Goal: Information Seeking & Learning: Learn about a topic

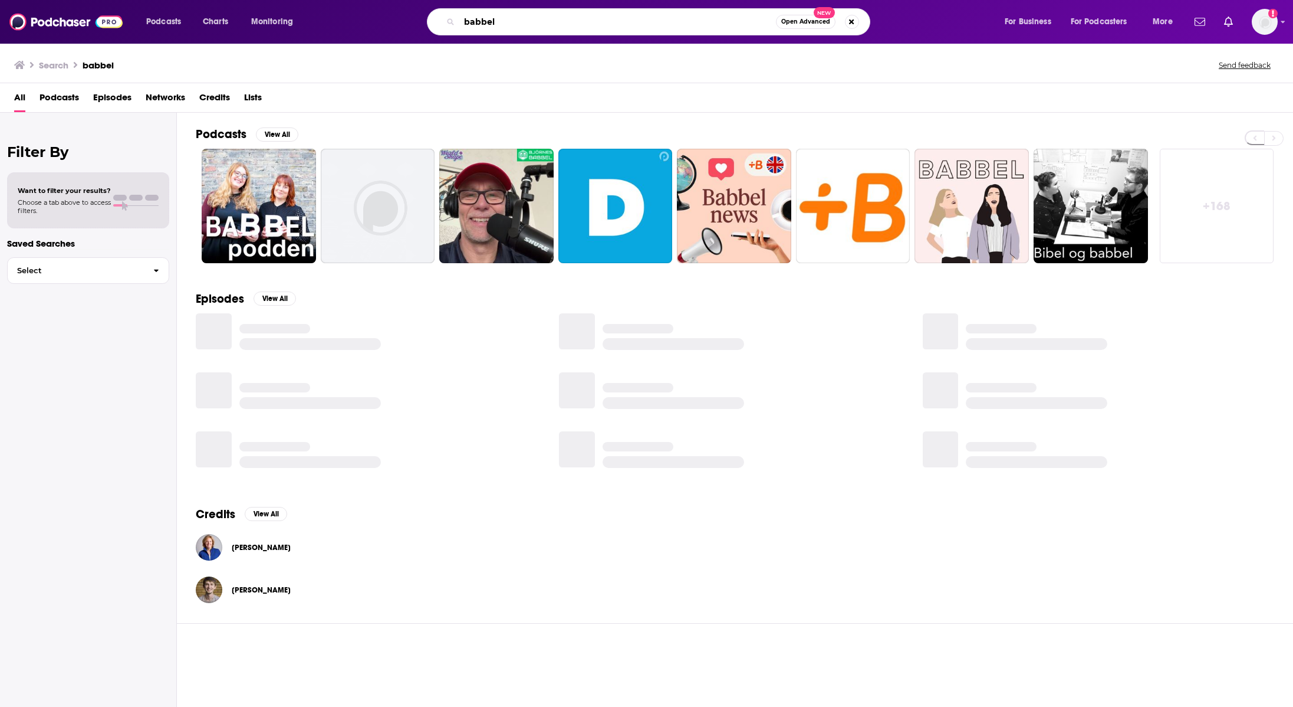
click at [614, 24] on input "babbel" at bounding box center [617, 21] width 317 height 19
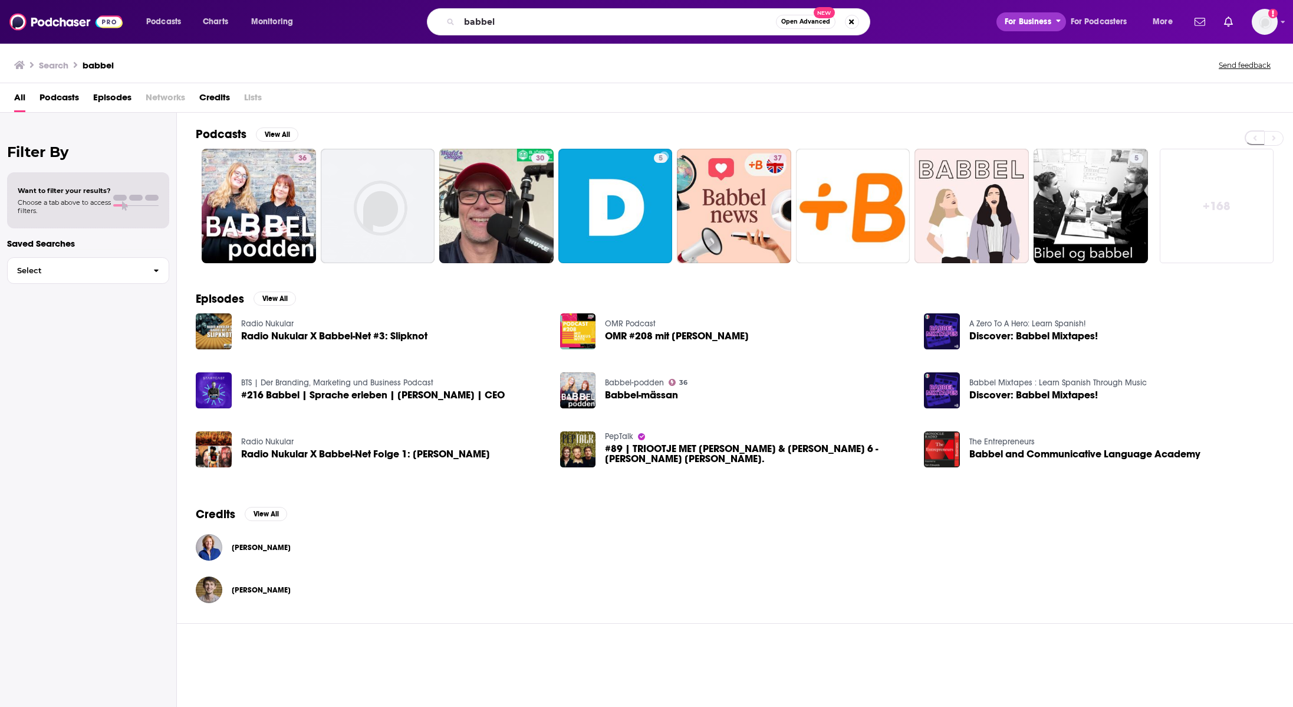
click at [1037, 23] on span "For Business" at bounding box center [1028, 22] width 47 height 17
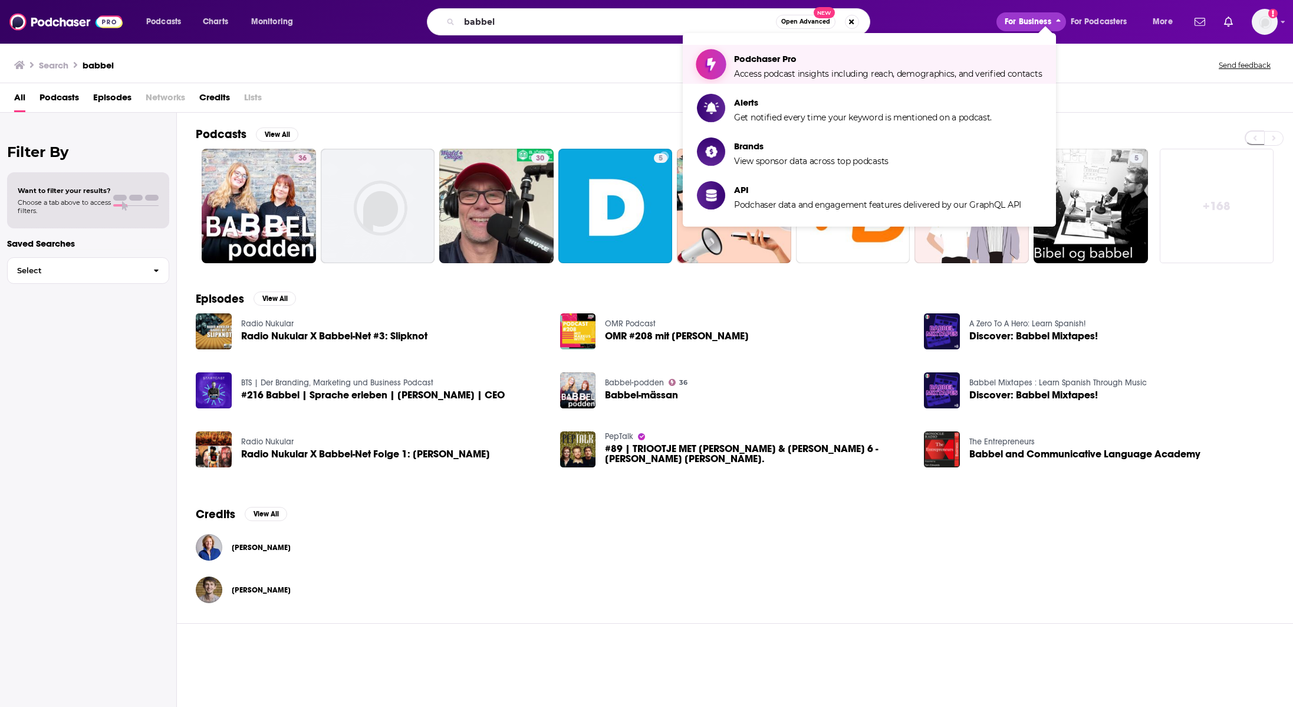
click at [789, 54] on span "Podchaser Pro" at bounding box center [888, 58] width 308 height 11
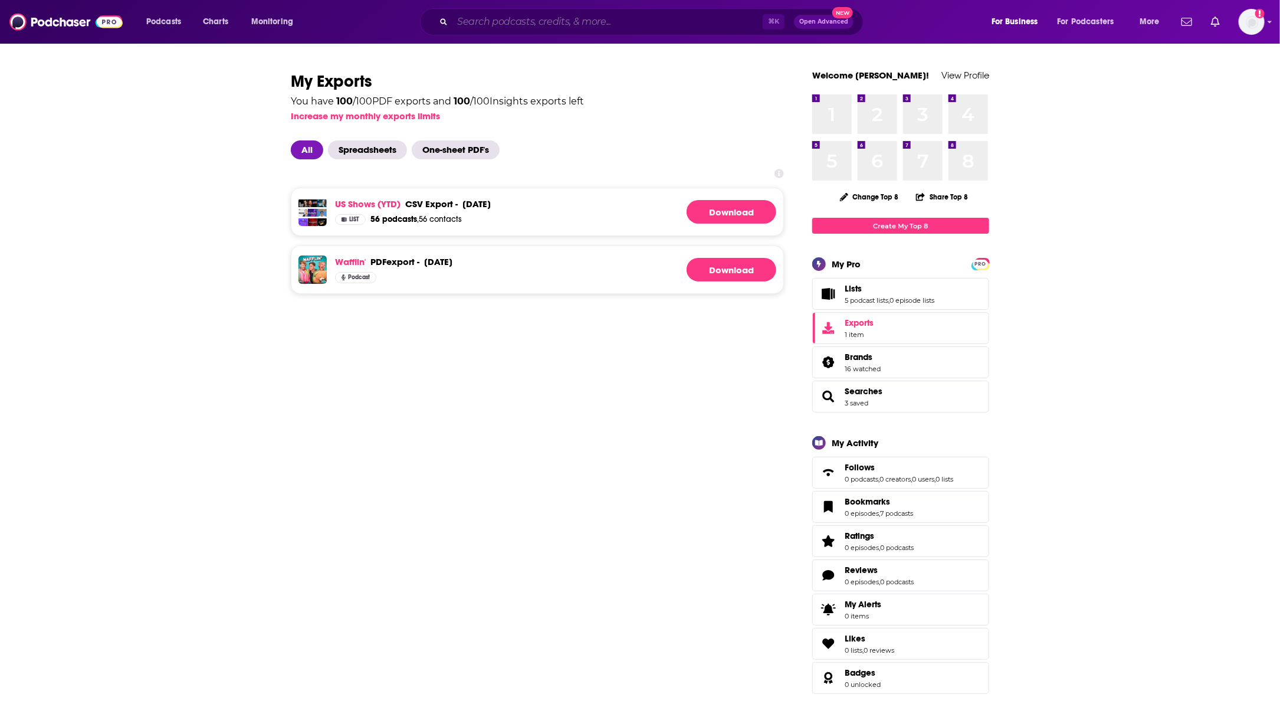
click at [508, 23] on input "Search podcasts, credits, & more..." at bounding box center [607, 21] width 310 height 19
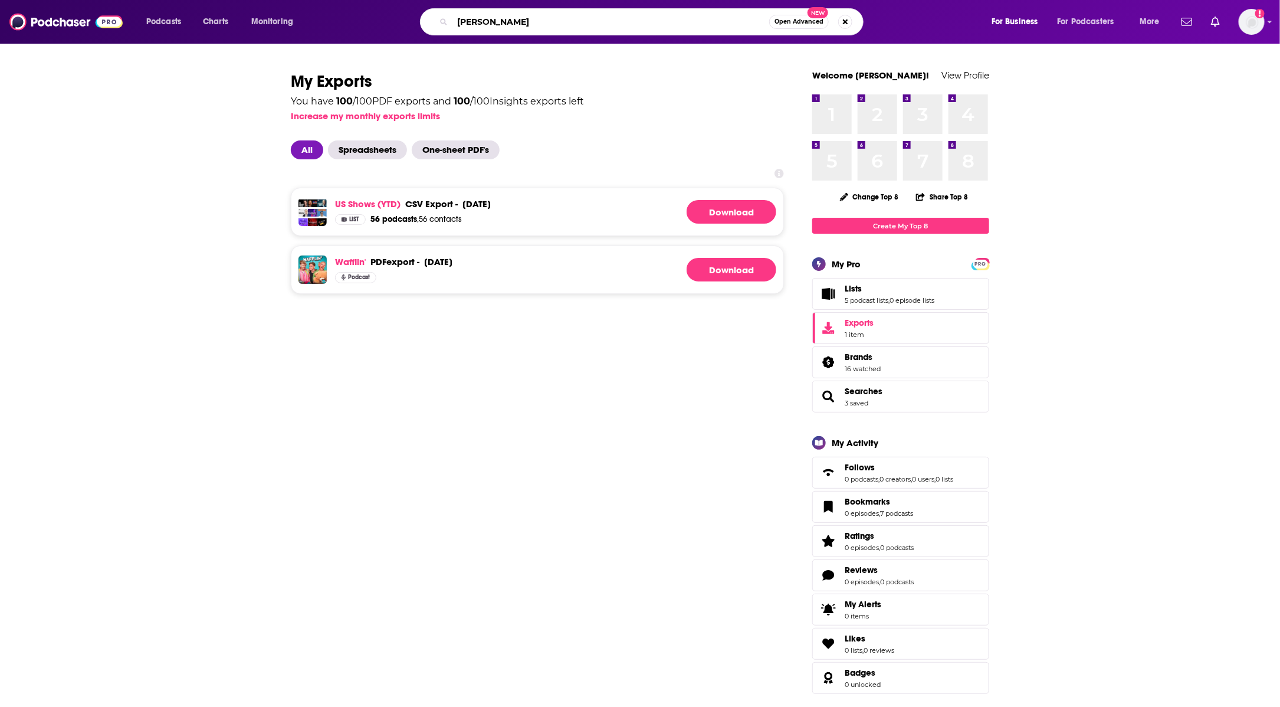
type input "babbel"
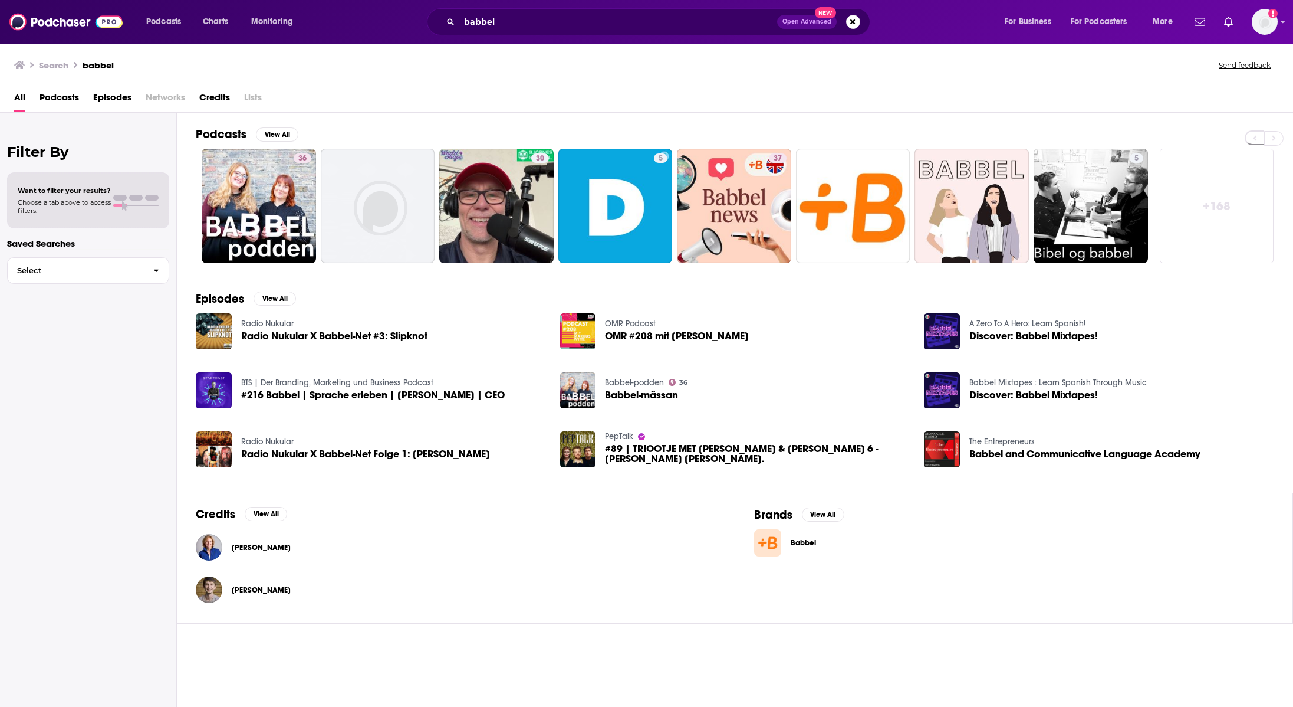
click at [758, 538] on img at bounding box center [767, 542] width 27 height 27
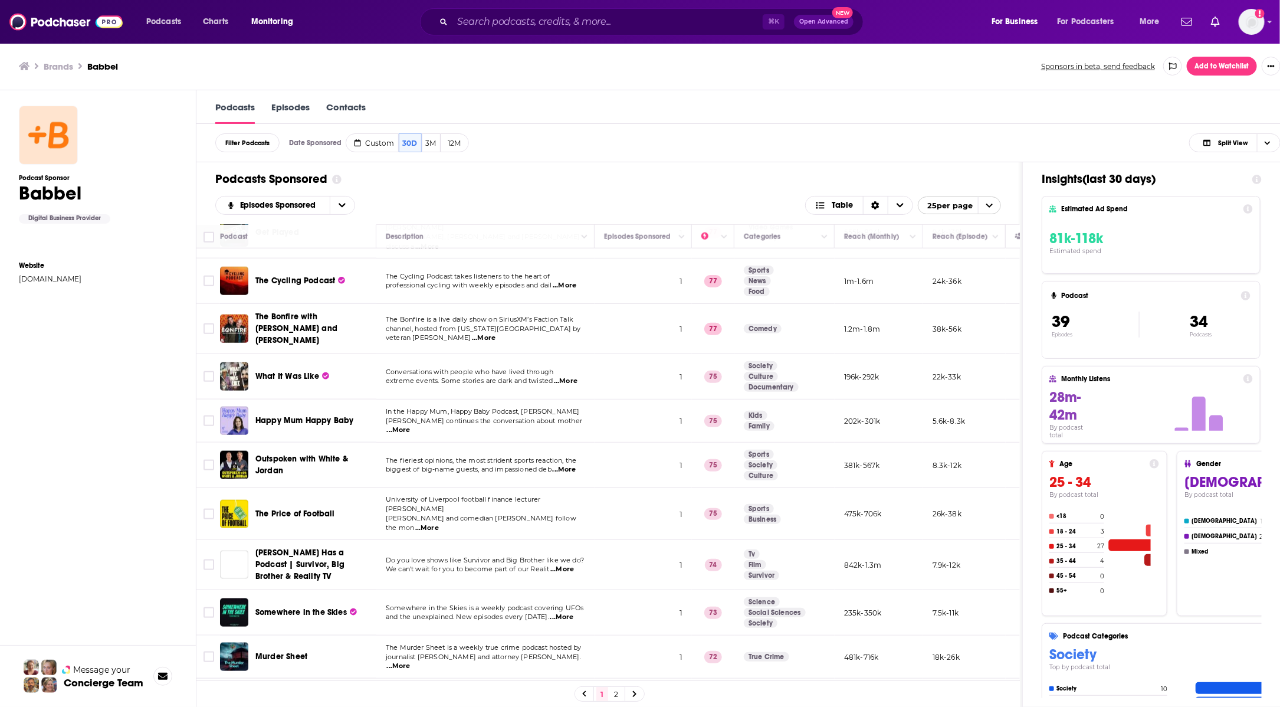
scroll to position [675, 0]
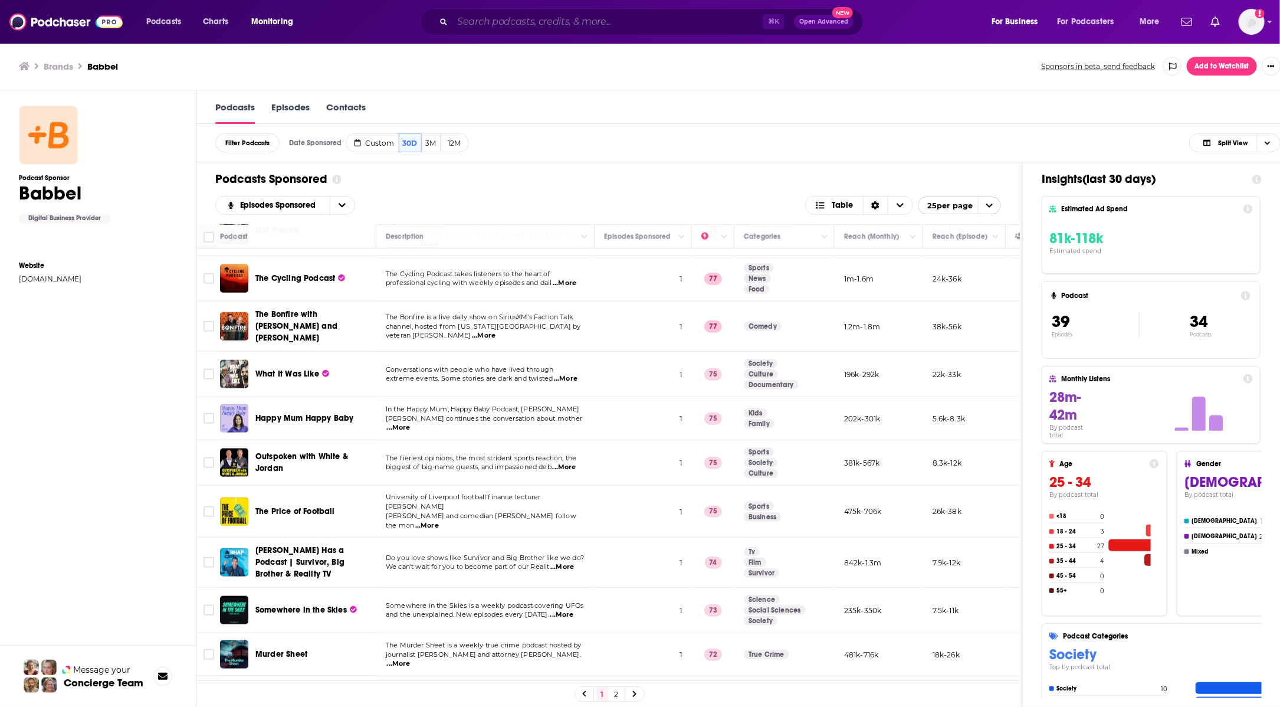
click at [497, 25] on input "Search podcasts, credits, & more..." at bounding box center [607, 21] width 310 height 19
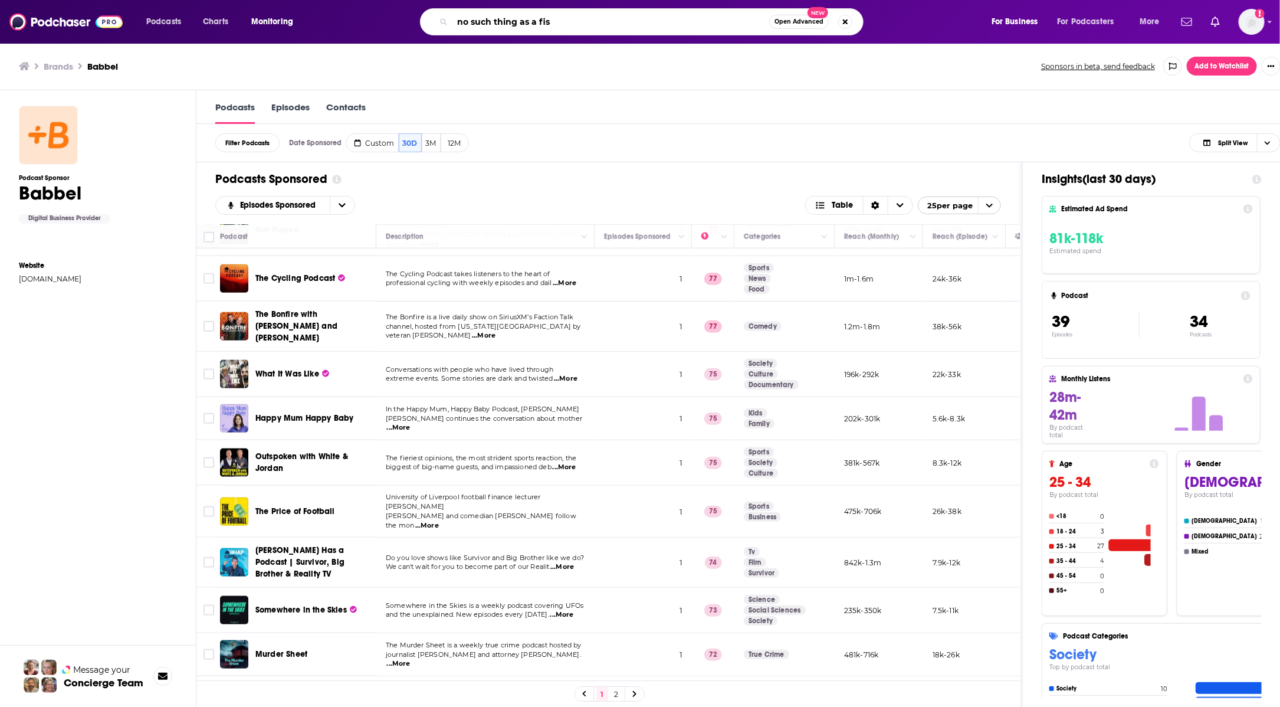
type input "no such thing as a fish"
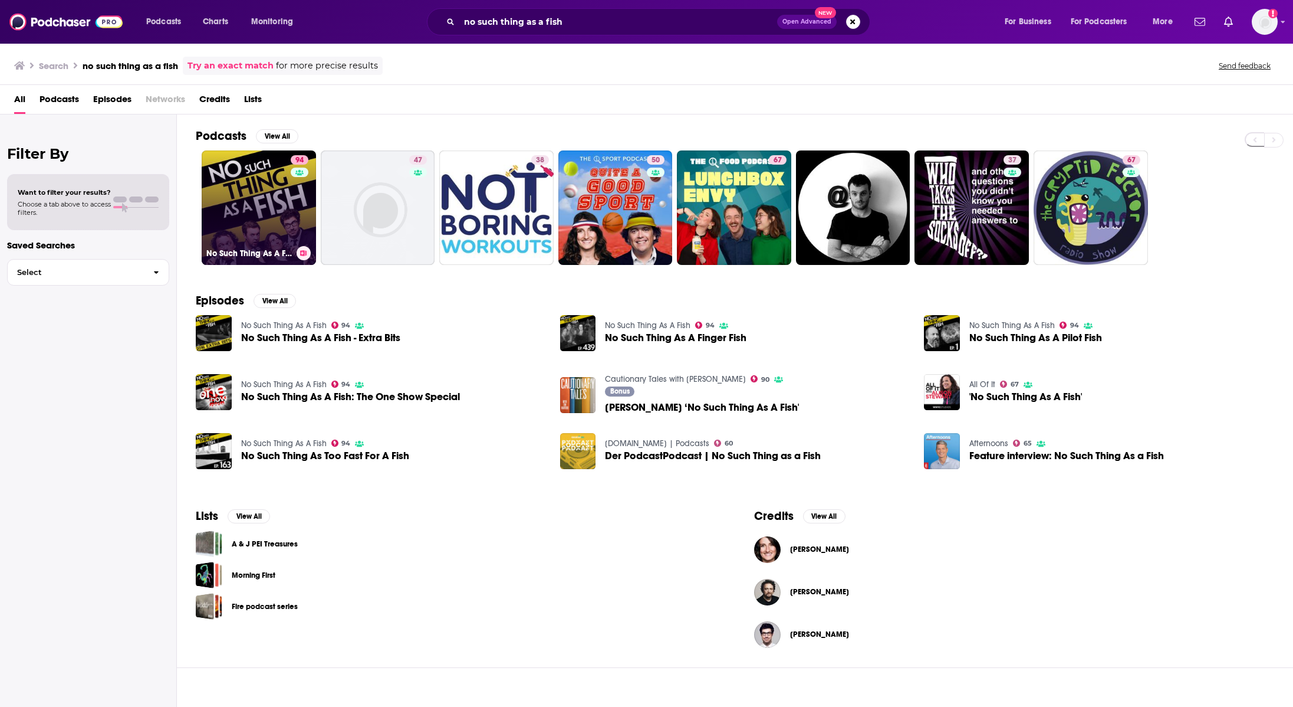
click at [255, 196] on link "94 No Such Thing As A Fish" at bounding box center [259, 207] width 114 height 114
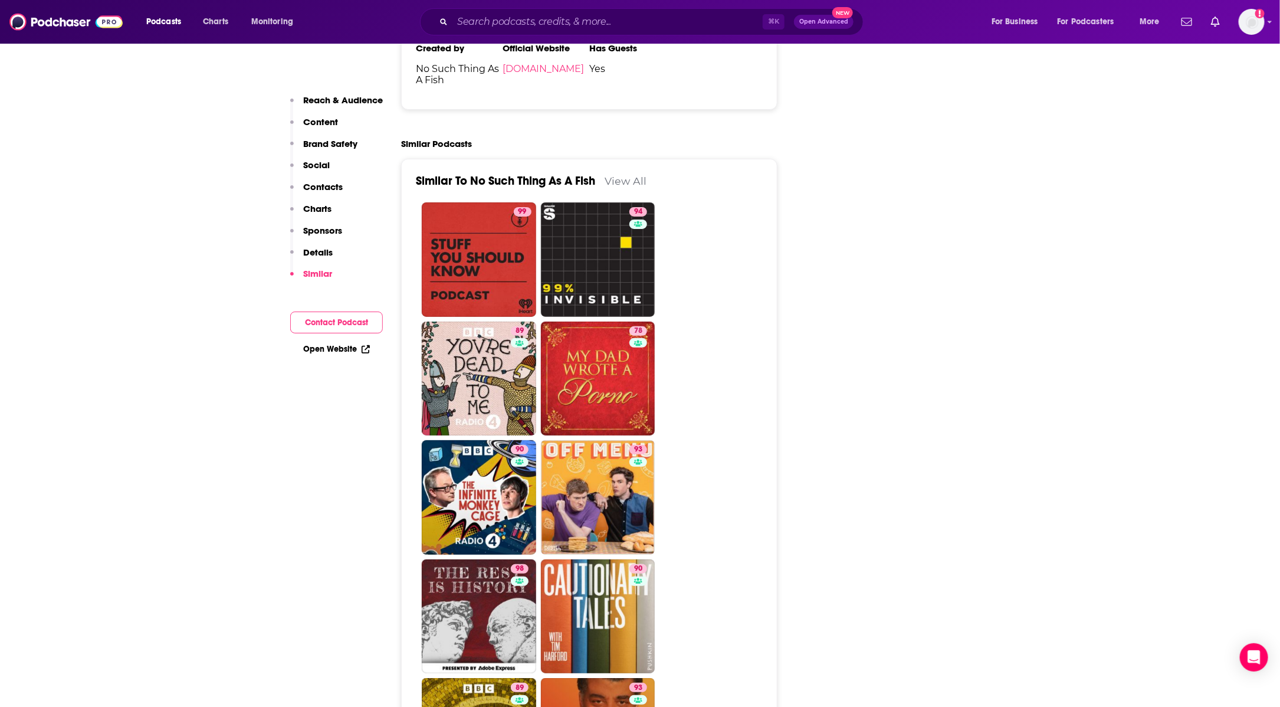
scroll to position [2571, 0]
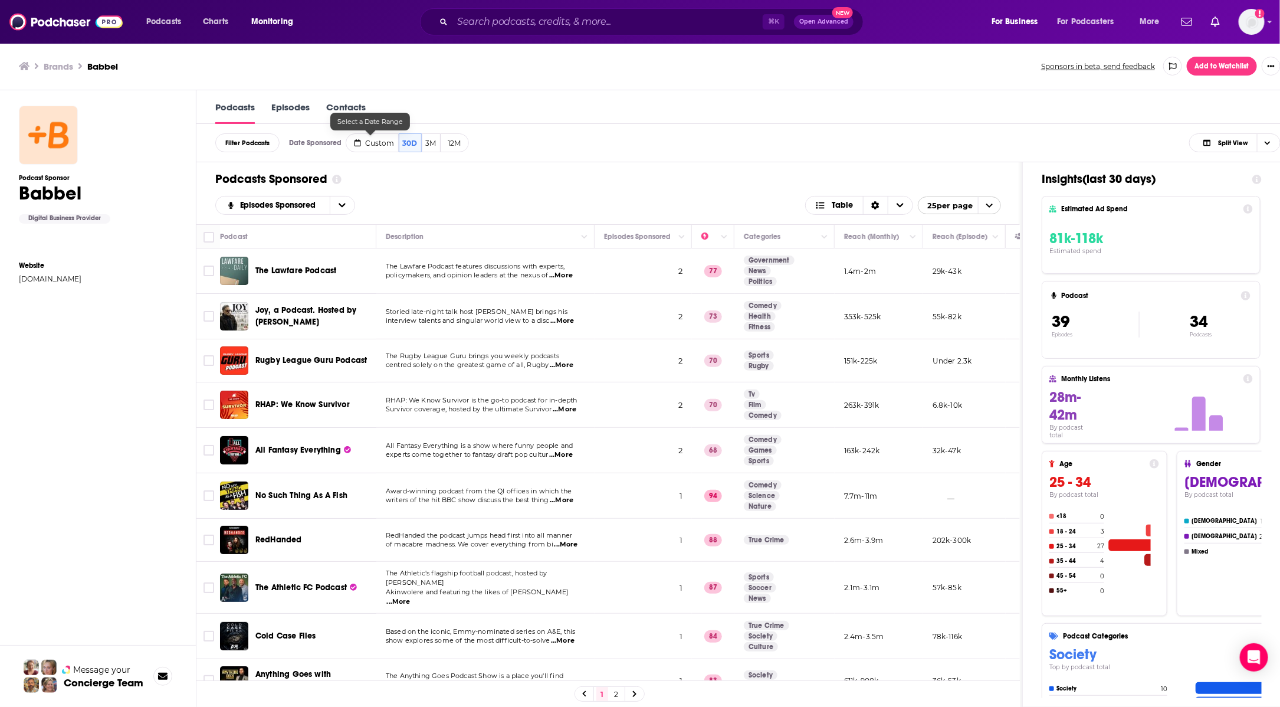
click at [369, 146] on span "Custom" at bounding box center [380, 143] width 29 height 9
select select "7"
select select "2025"
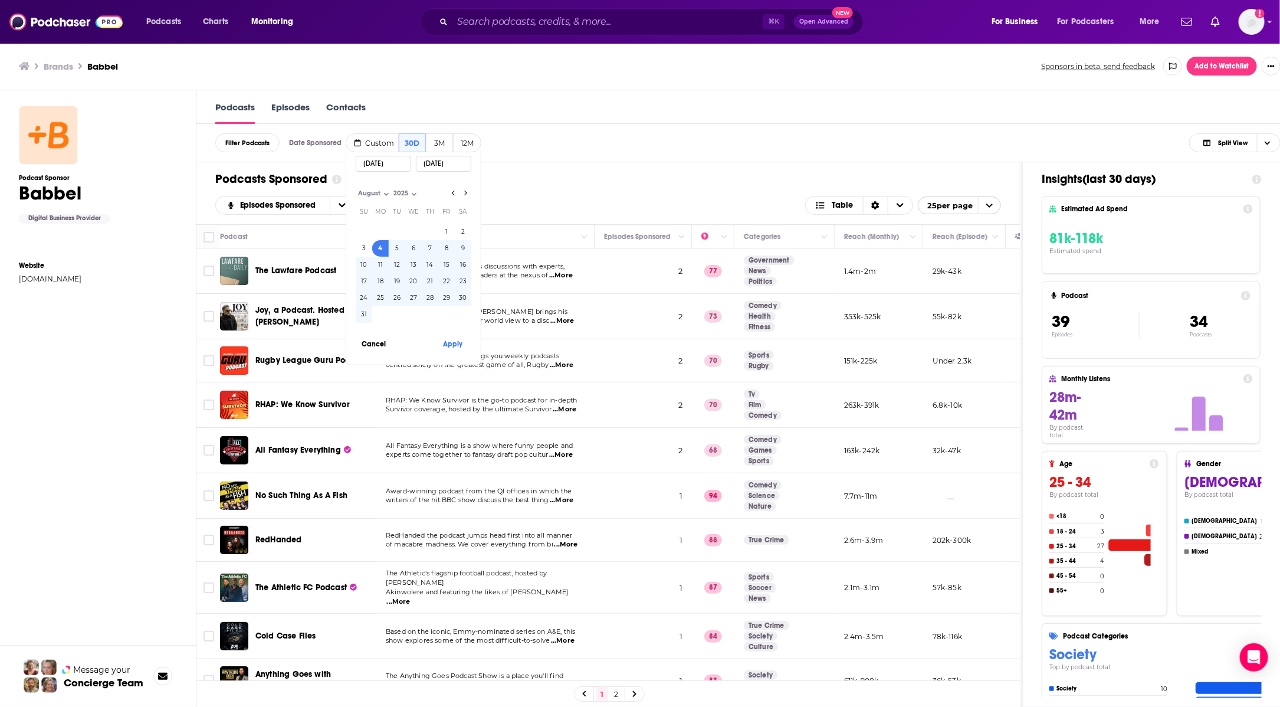
click at [386, 166] on input "[DATE]" at bounding box center [383, 164] width 55 height 16
drag, startPoint x: 398, startPoint y: 166, endPoint x: 293, endPoint y: 166, distance: 105.6
click at [294, 166] on div "Filter Podcasts Date Sponsored Custom 30D 3M 12M [DATE] [DATE] [DATE] Month: Ja…" at bounding box center [747, 421] width 1103 height 595
type input "7/14/2"
select select "6"
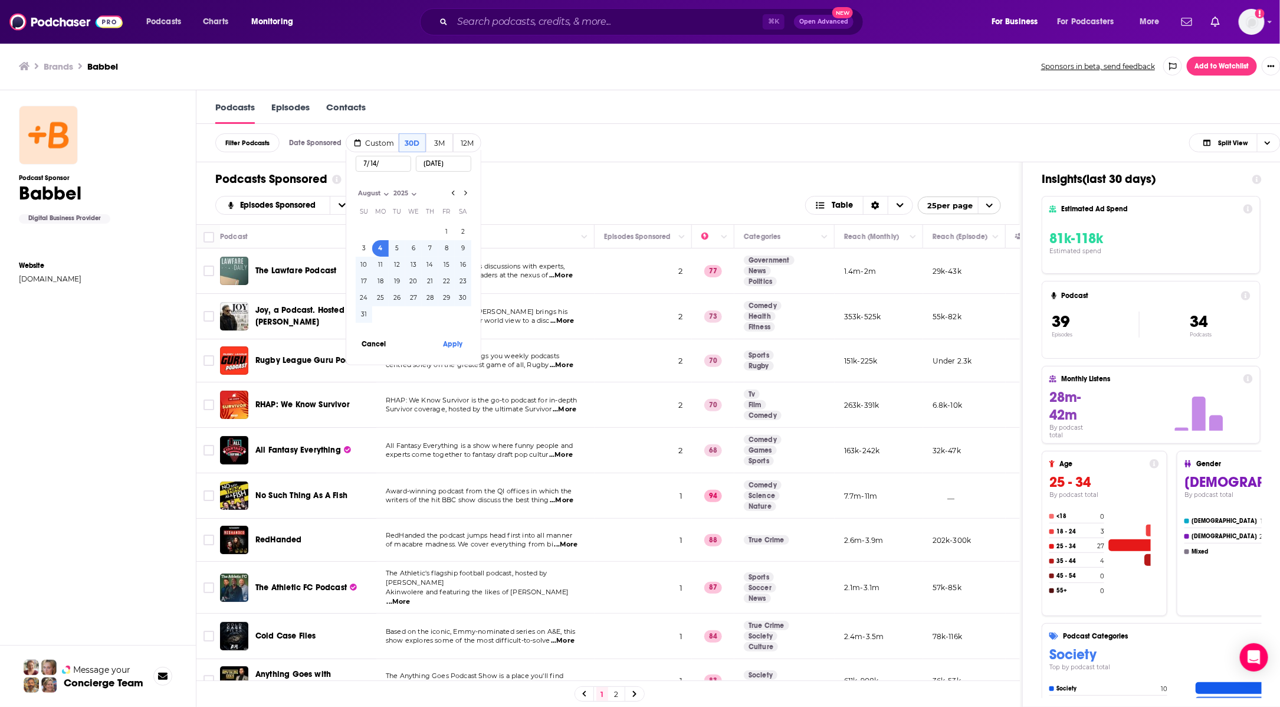
select select "2014"
type input "[DATE]"
select select "2025"
type input "[DATE]"
click at [451, 324] on button "Apply" at bounding box center [452, 327] width 35 height 22
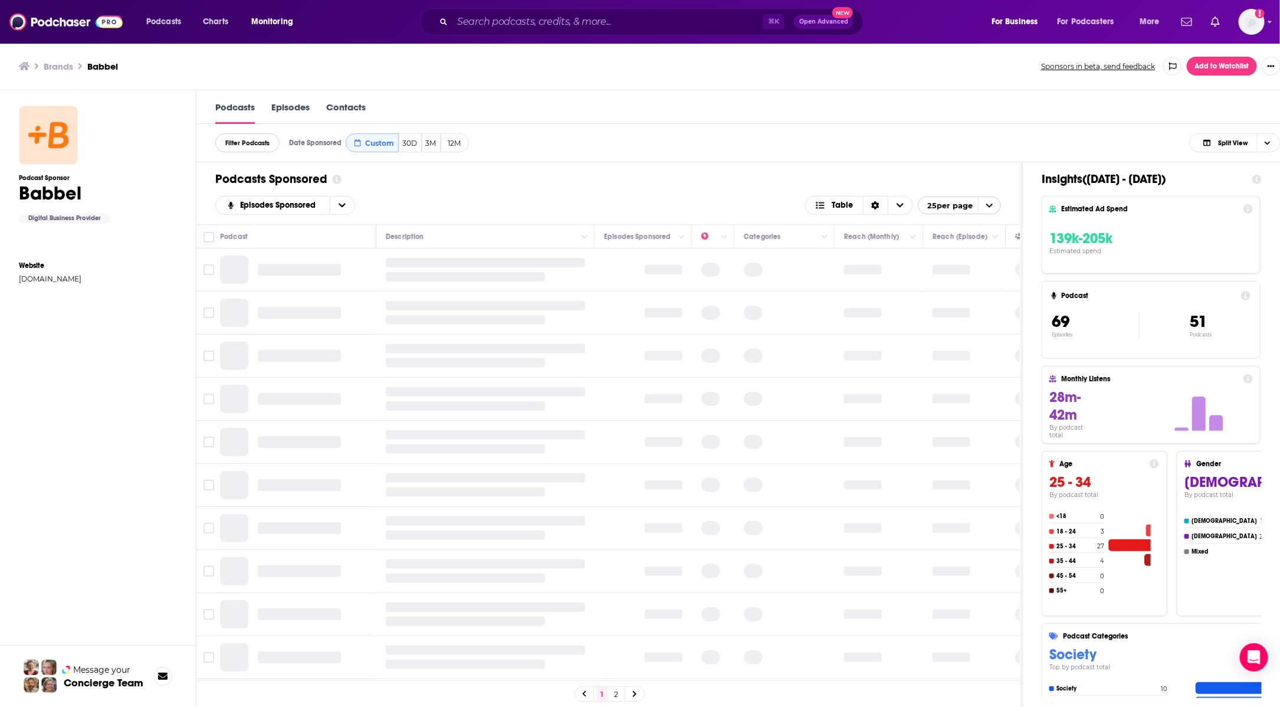
click at [246, 143] on span "Filter Podcasts" at bounding box center [247, 143] width 44 height 6
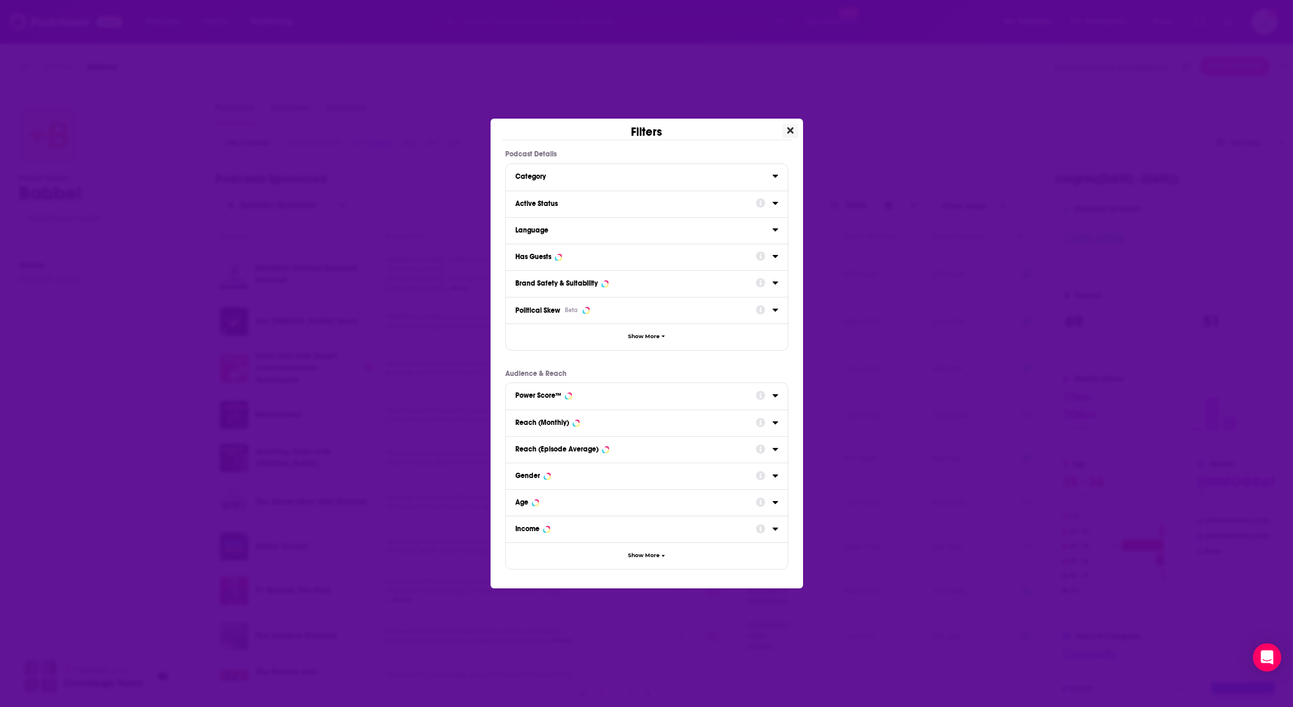
click at [790, 133] on icon "Close" at bounding box center [790, 130] width 6 height 9
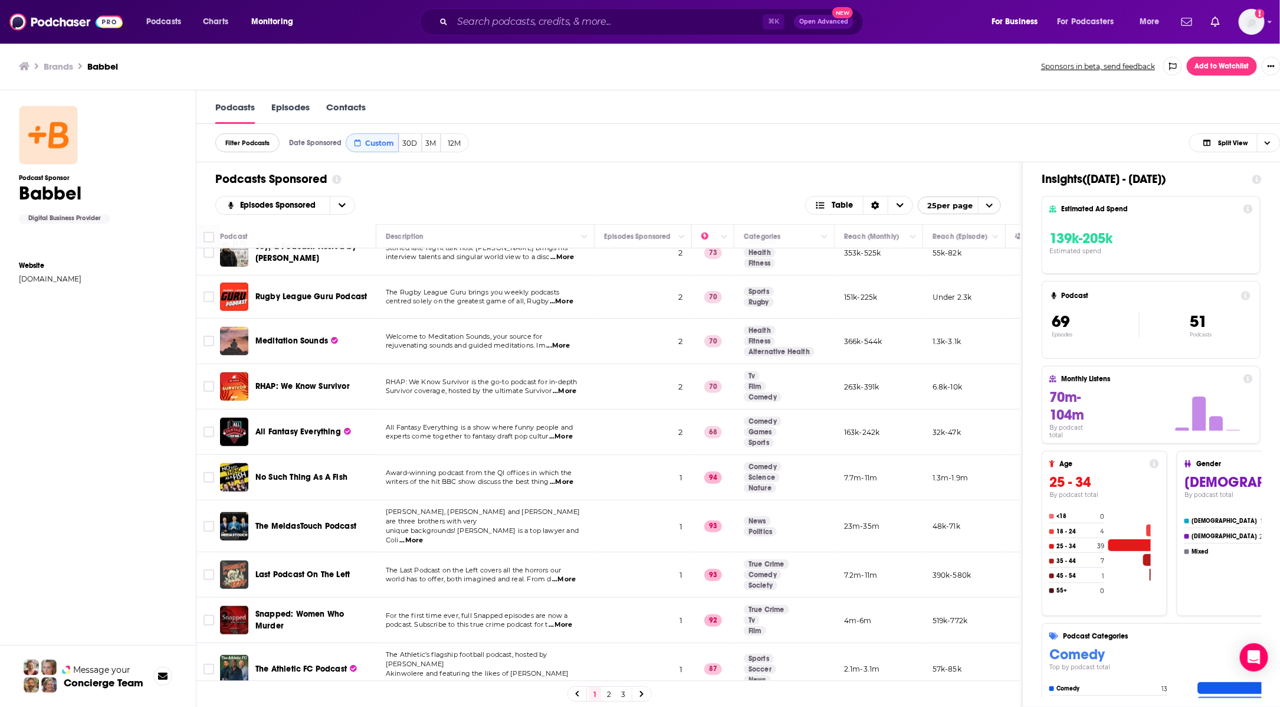
scroll to position [524, 0]
click at [619, 462] on td "1" at bounding box center [642, 475] width 97 height 45
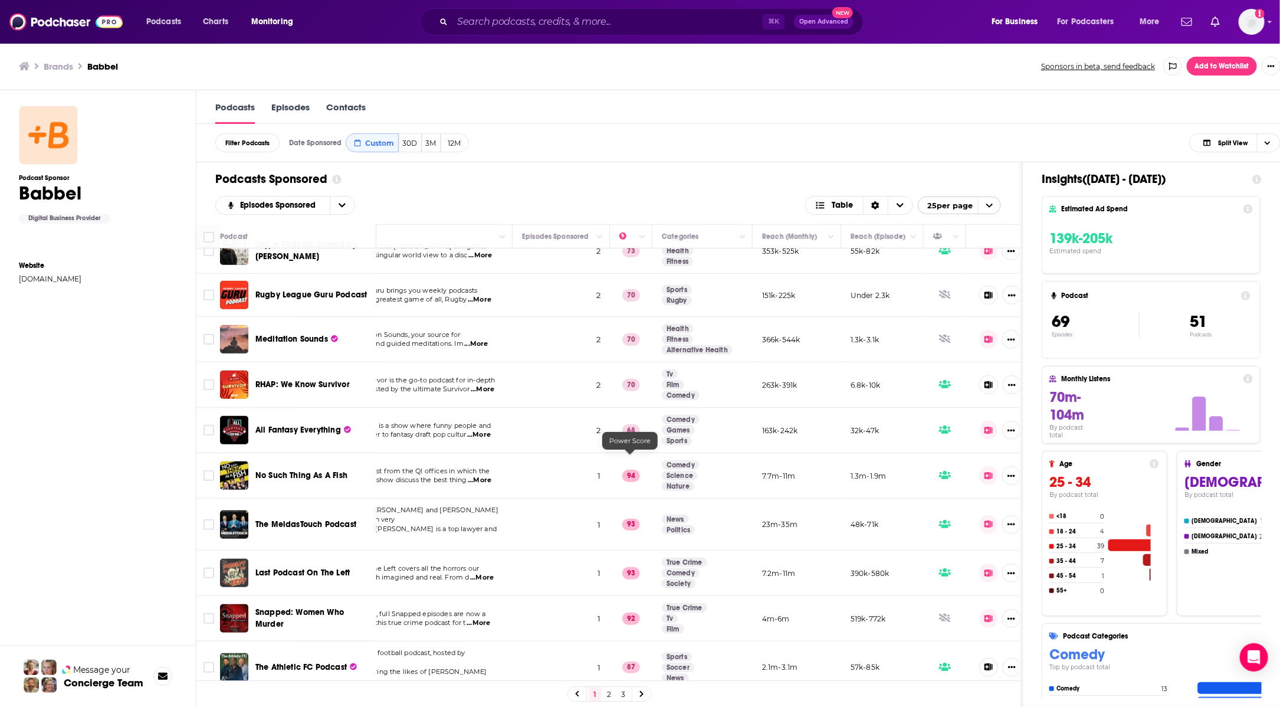
scroll to position [0, 2]
click at [521, 460] on td "1" at bounding box center [559, 475] width 97 height 45
click at [1007, 472] on icon "Show More Button" at bounding box center [1010, 476] width 8 height 8
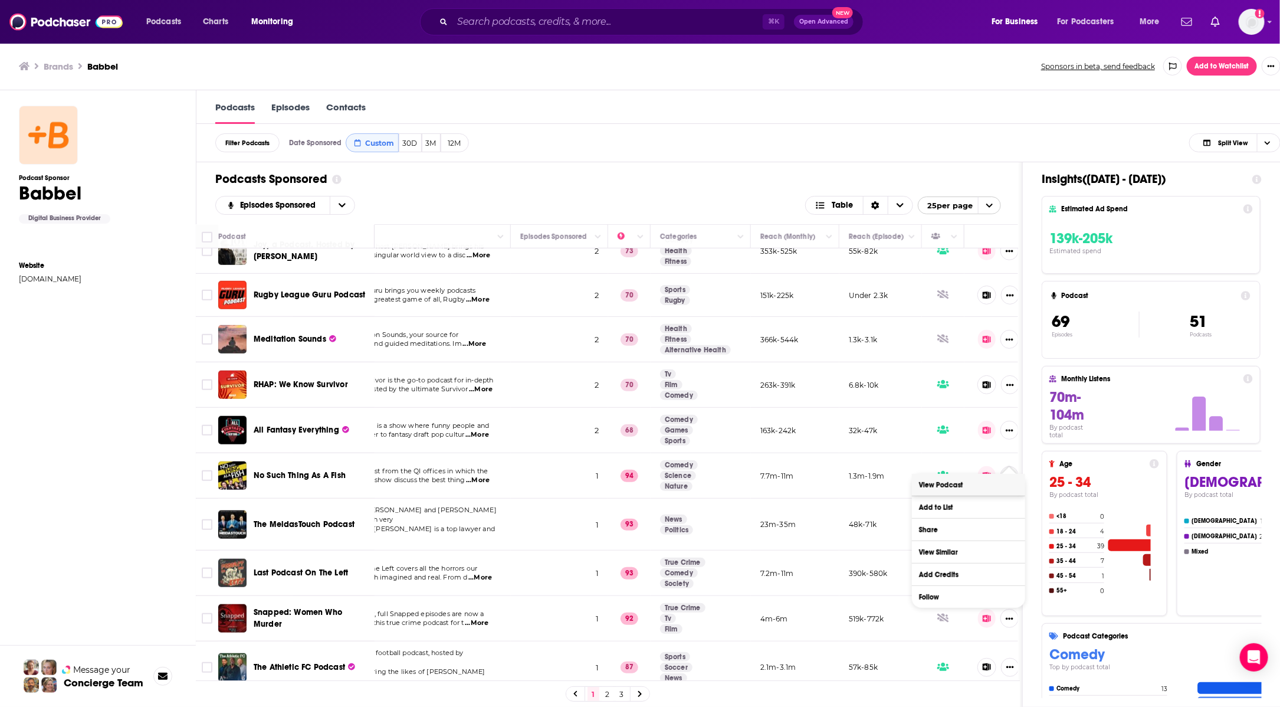
click at [948, 487] on link "View Podcast" at bounding box center [968, 485] width 113 height 22
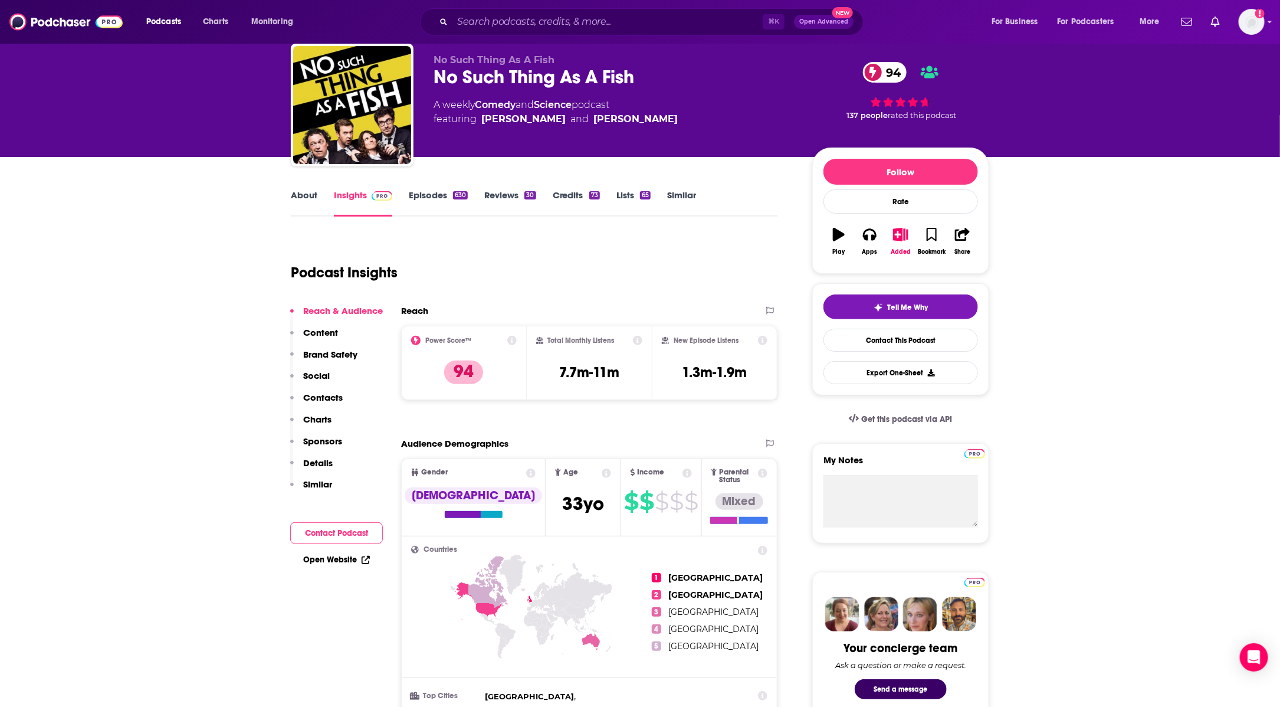
scroll to position [48, 0]
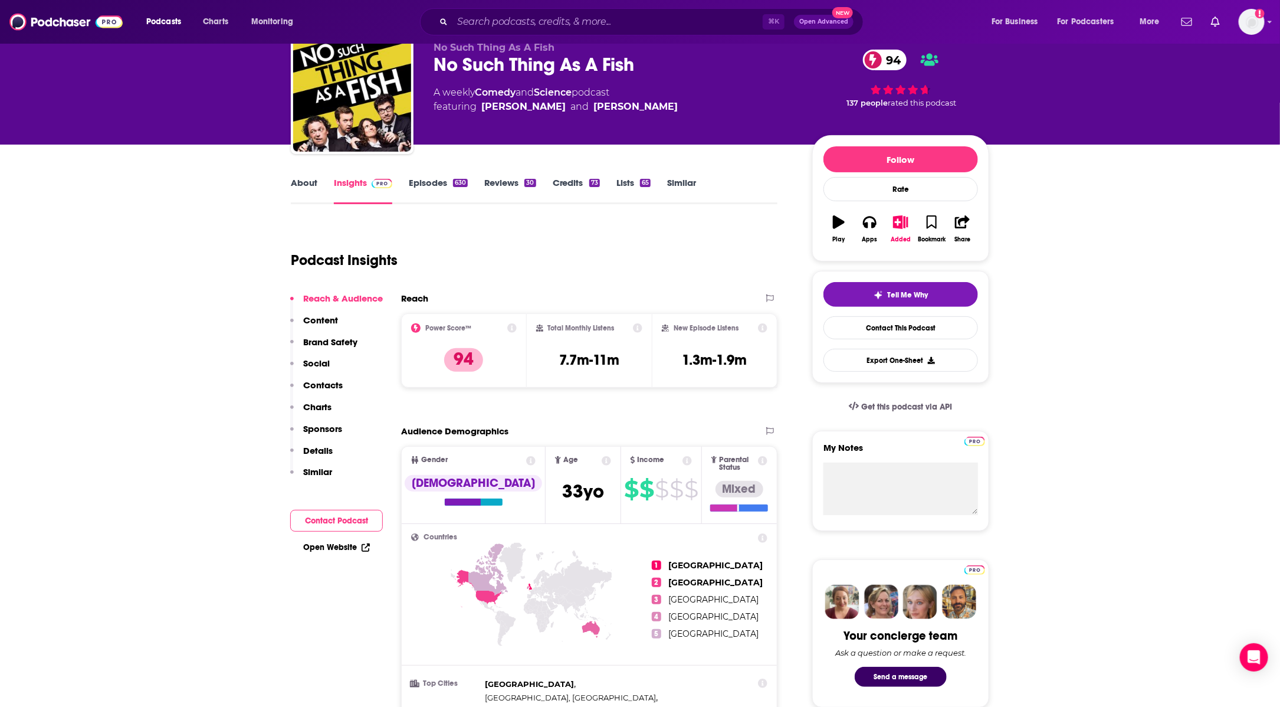
click at [422, 179] on link "Episodes 630" at bounding box center [438, 190] width 59 height 27
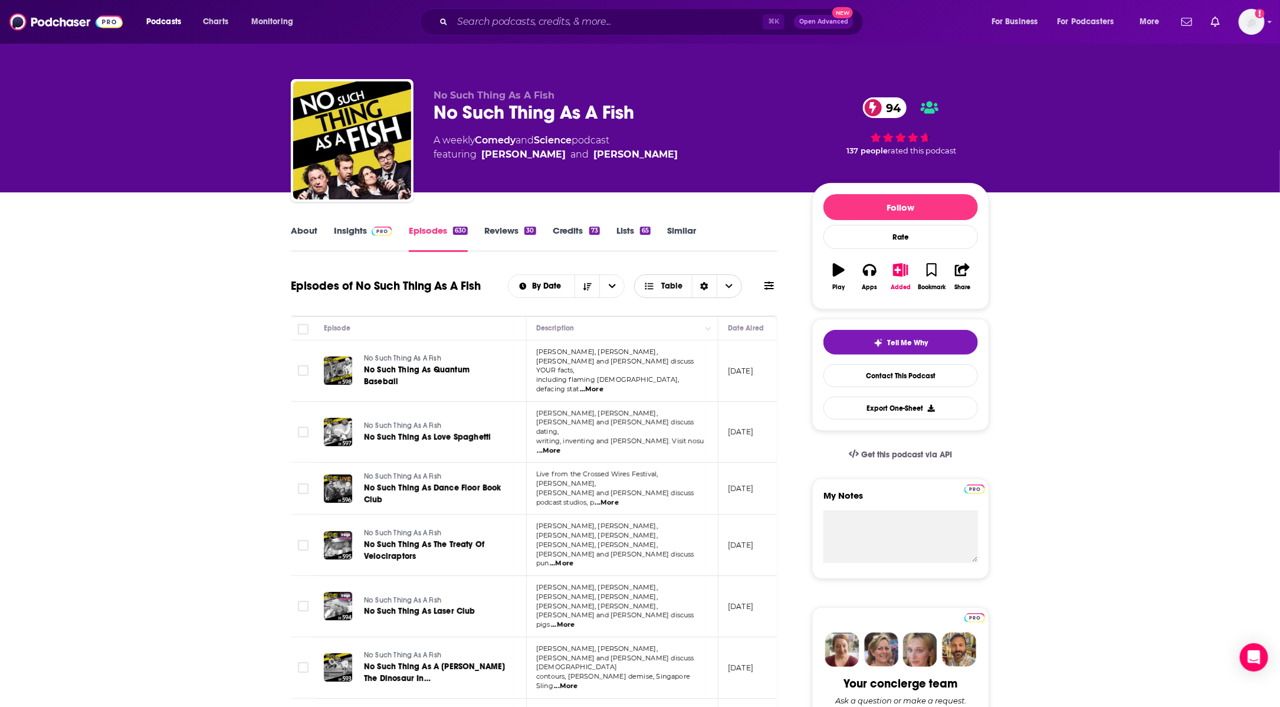
click at [709, 285] on div "Sort Direction" at bounding box center [704, 286] width 25 height 22
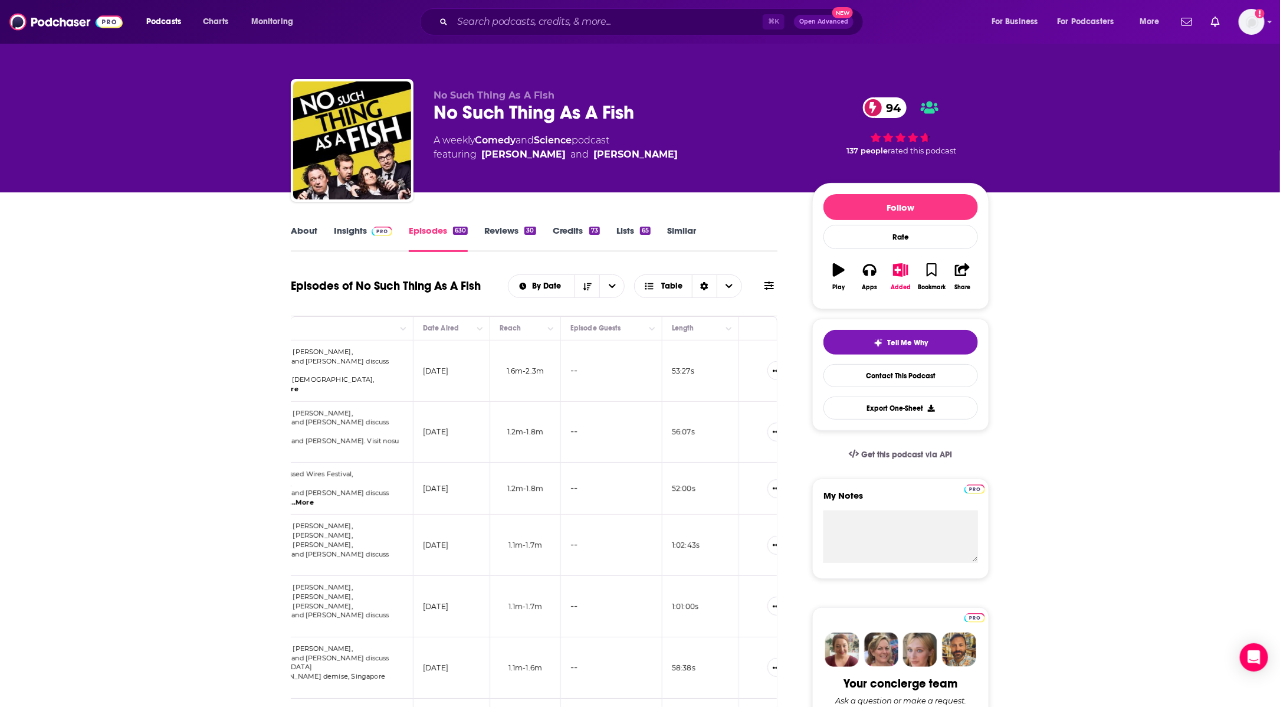
scroll to position [0, 334]
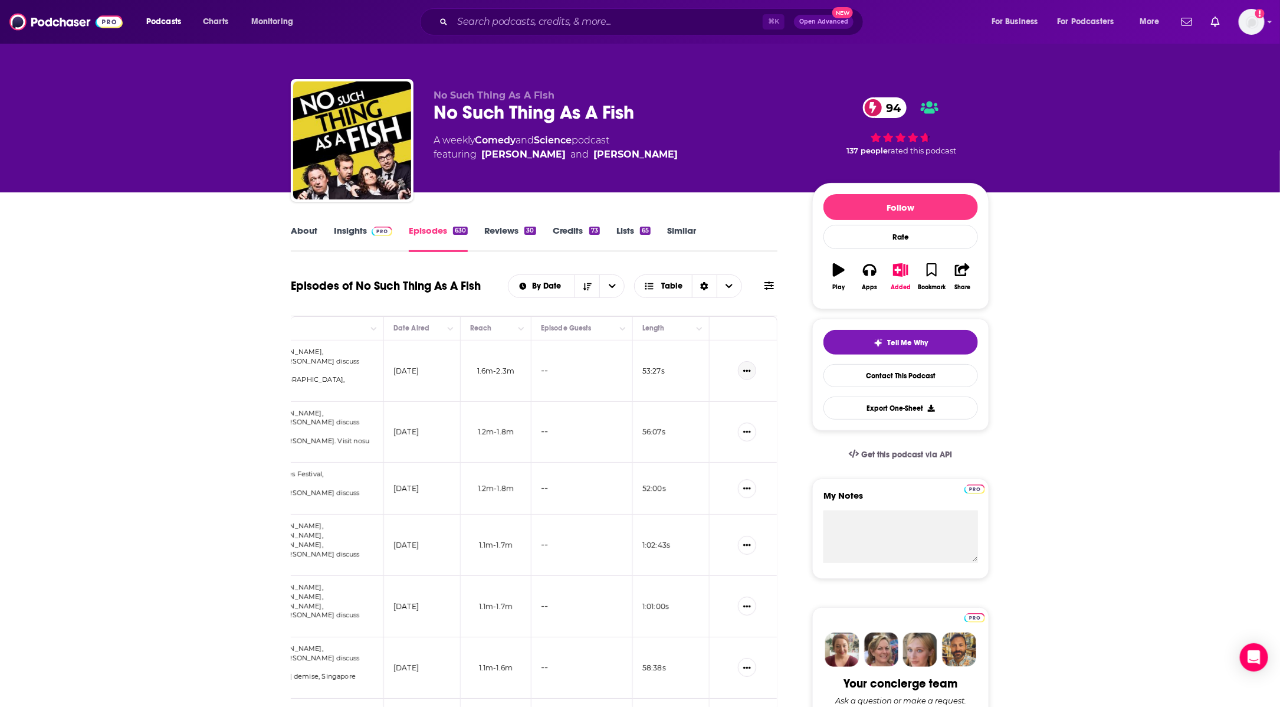
click at [752, 363] on button "Show More Button" at bounding box center [747, 370] width 18 height 19
click at [696, 387] on link "View Episode" at bounding box center [706, 387] width 113 height 22
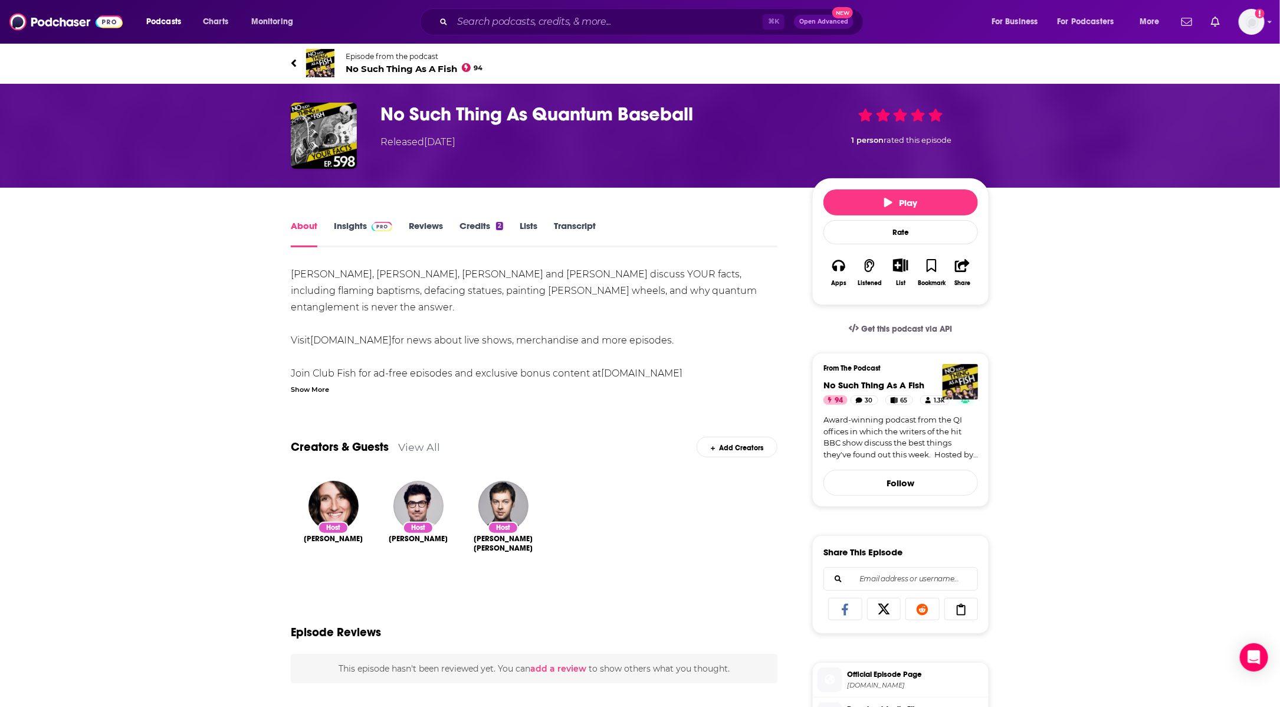
click at [580, 224] on link "Transcript" at bounding box center [575, 233] width 42 height 27
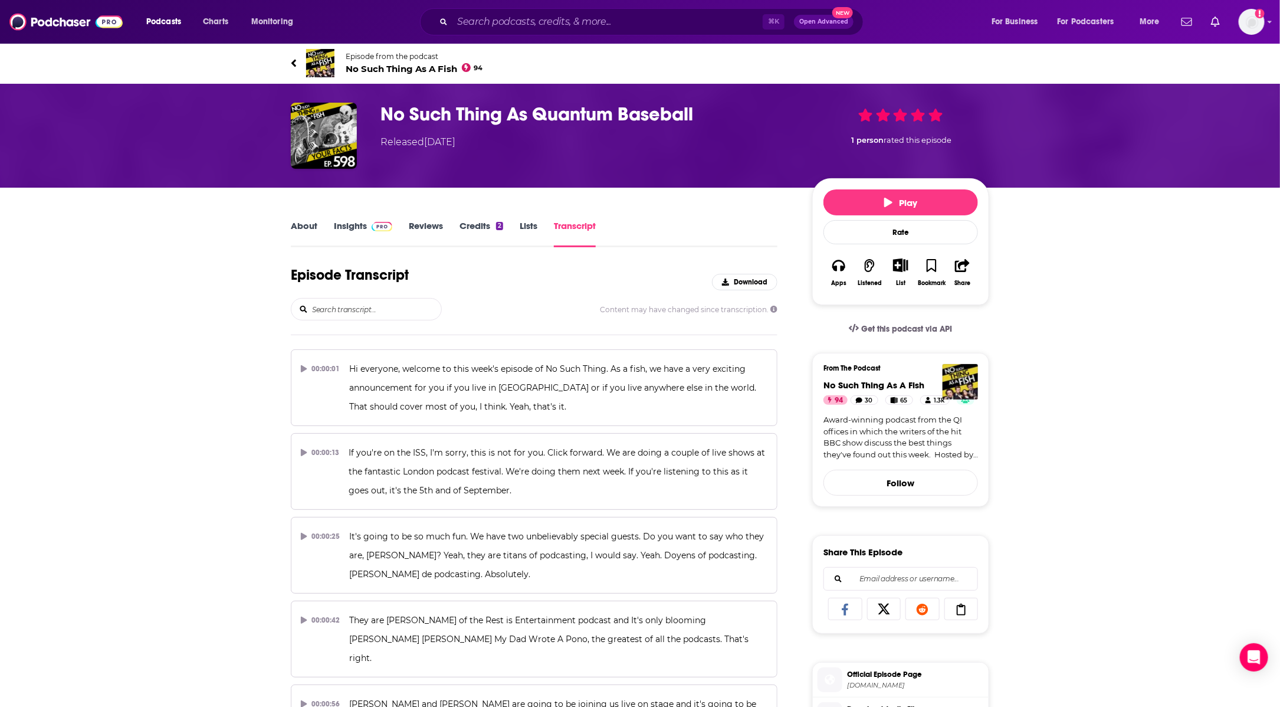
click at [337, 232] on link "Insights" at bounding box center [363, 233] width 58 height 27
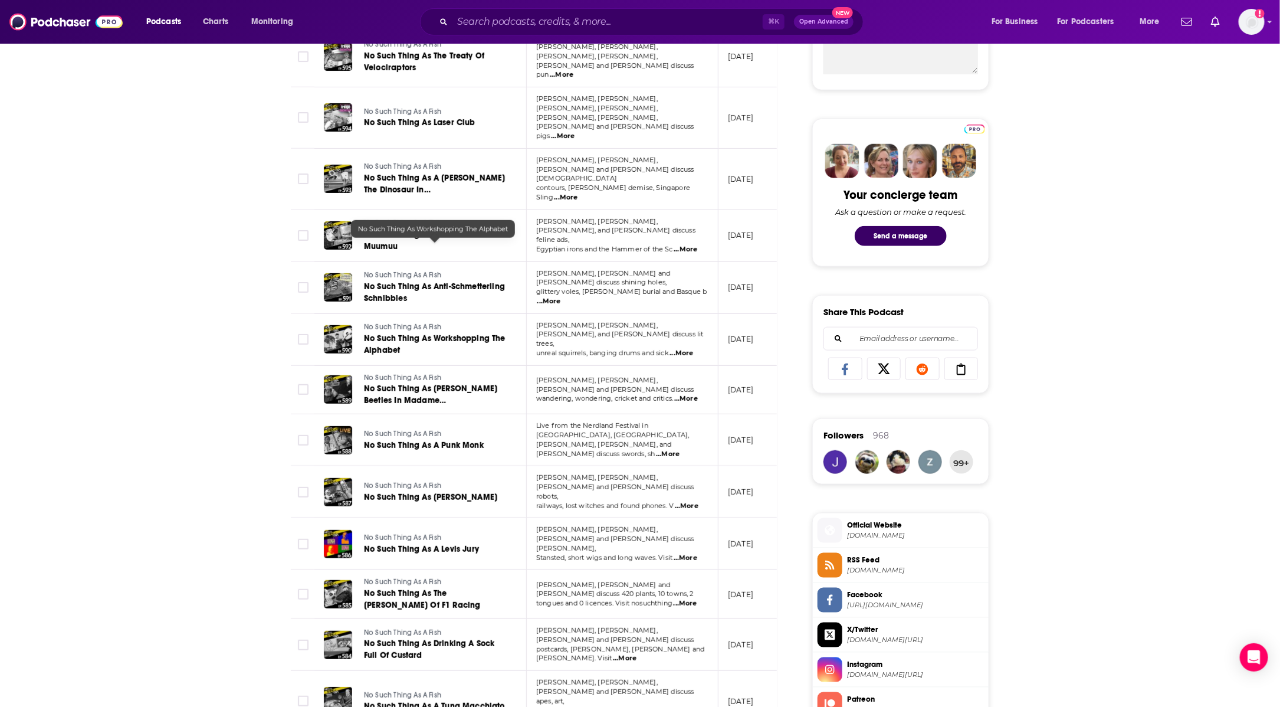
scroll to position [651, 0]
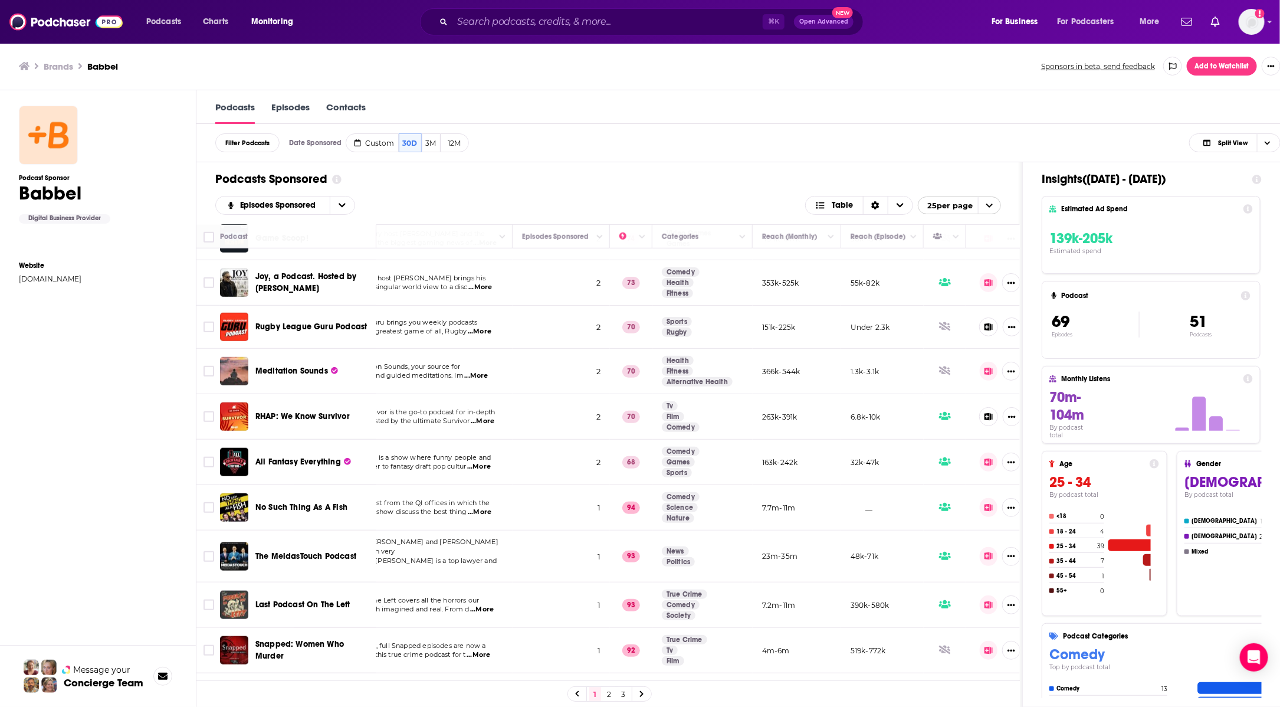
scroll to position [0, 2]
click at [1015, 498] on button "Show More Button" at bounding box center [1009, 507] width 18 height 19
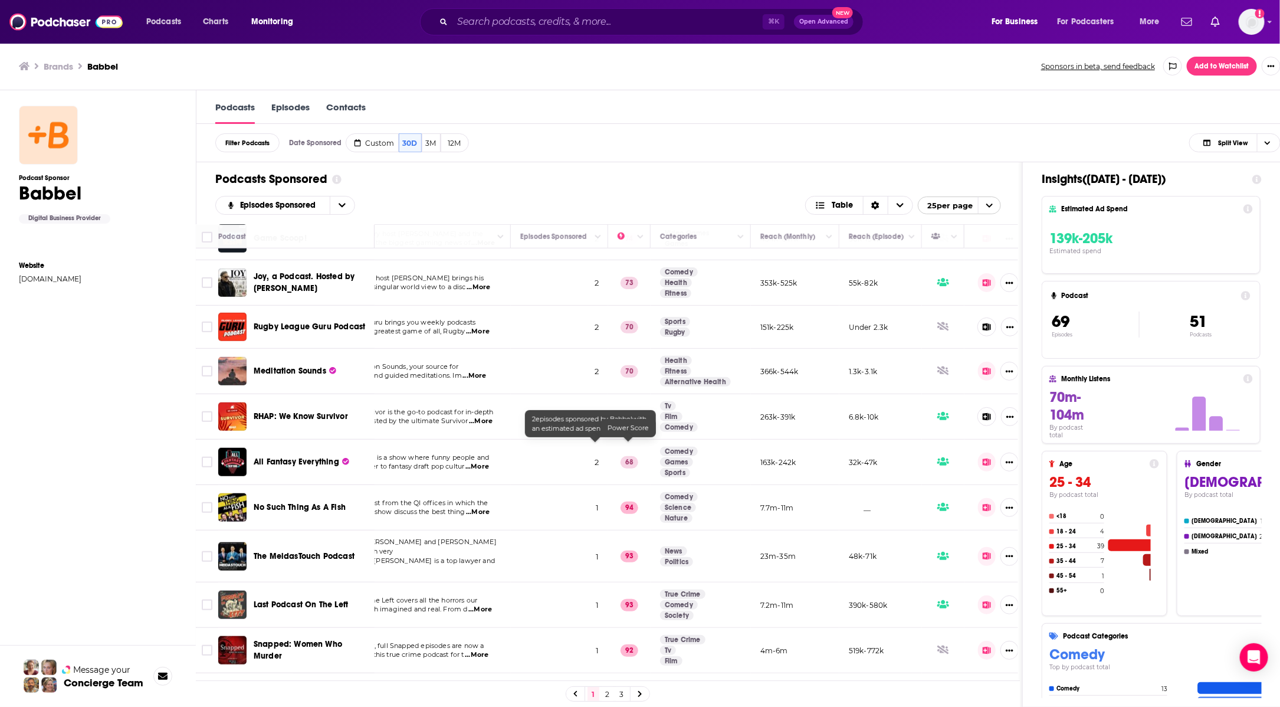
click at [556, 448] on td "2" at bounding box center [559, 461] width 97 height 45
click at [423, 462] on span "experts come together to fantasy draft pop cultur" at bounding box center [383, 466] width 162 height 8
click at [594, 456] on span "2" at bounding box center [596, 461] width 4 height 11
click at [1277, 142] on span "Choose View" at bounding box center [1267, 143] width 20 height 18
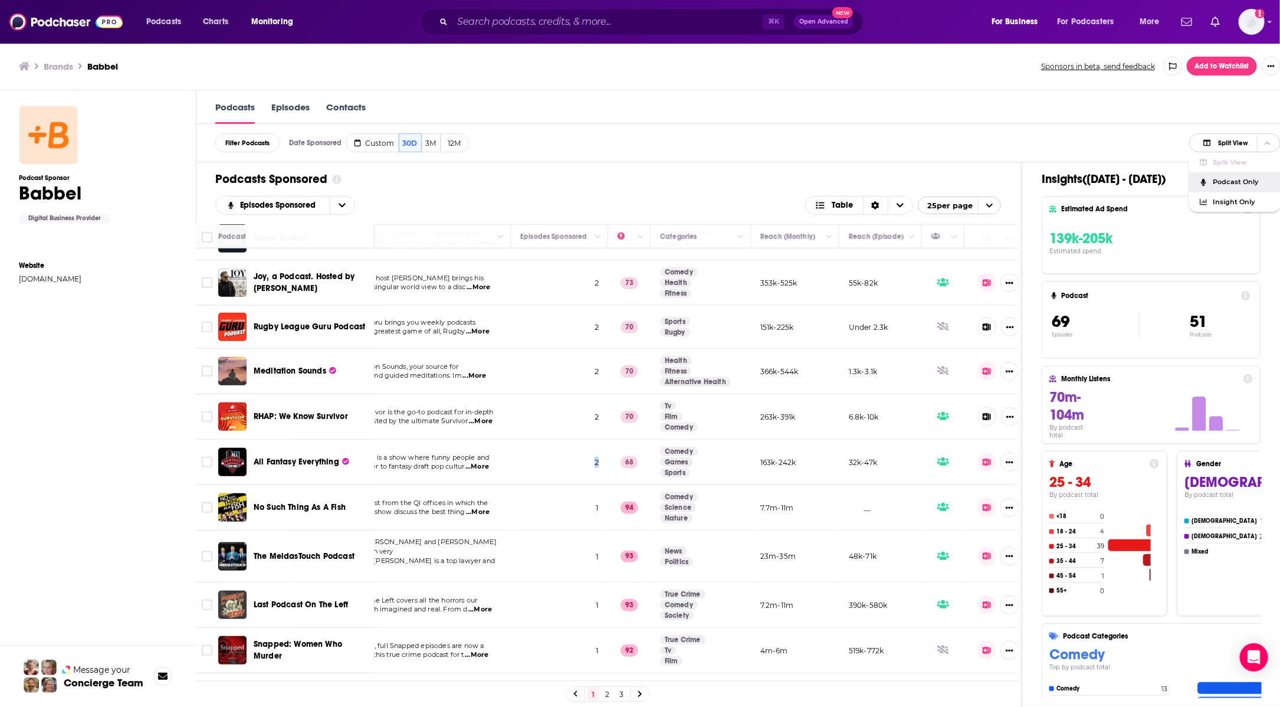
click at [1247, 176] on div "Podcast Only" at bounding box center [1234, 182] width 91 height 20
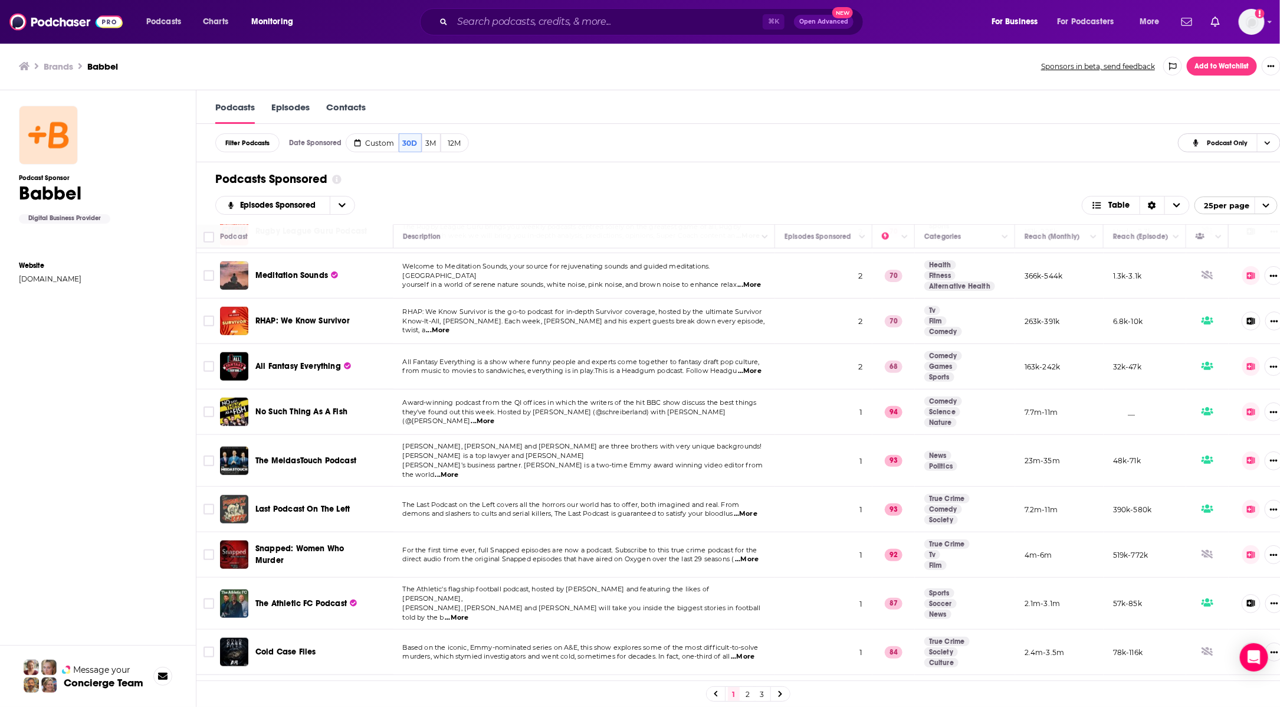
scroll to position [0, 2]
click at [492, 416] on span "...More" at bounding box center [481, 420] width 24 height 9
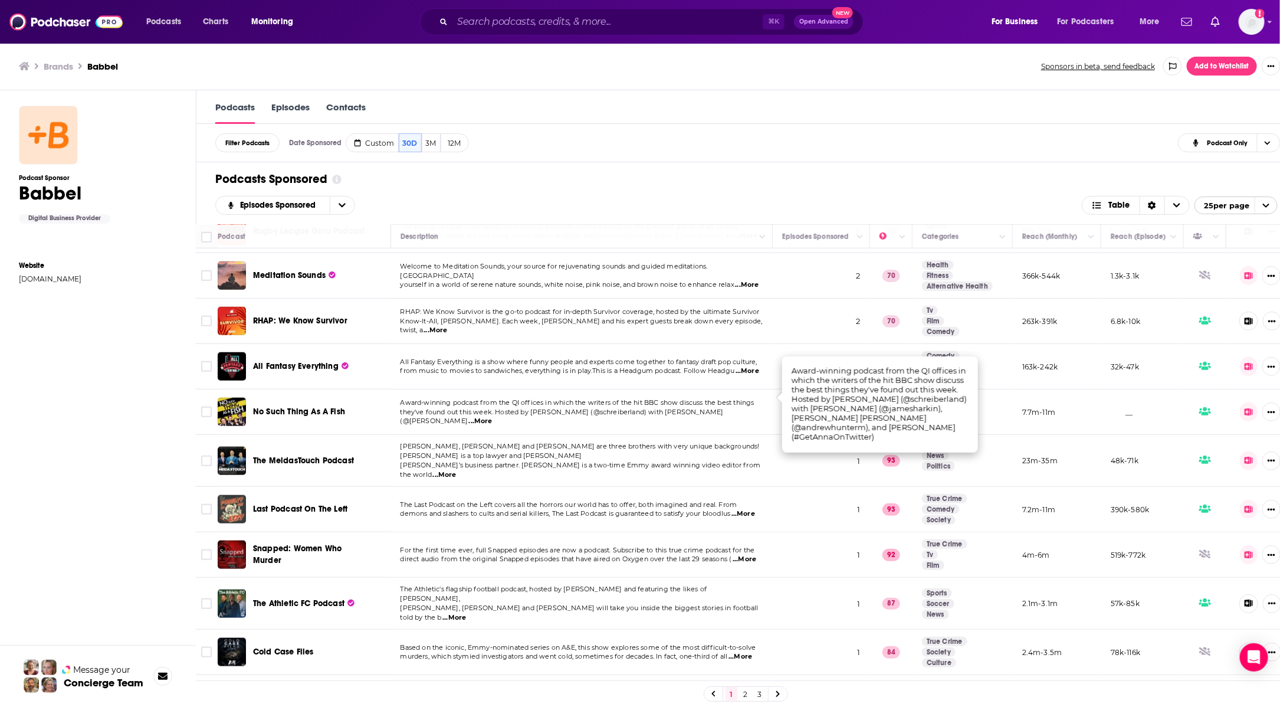
click at [724, 408] on span "they've found out this week. Hosted by [PERSON_NAME] (@schreiberland) with [PER…" at bounding box center [561, 417] width 323 height 18
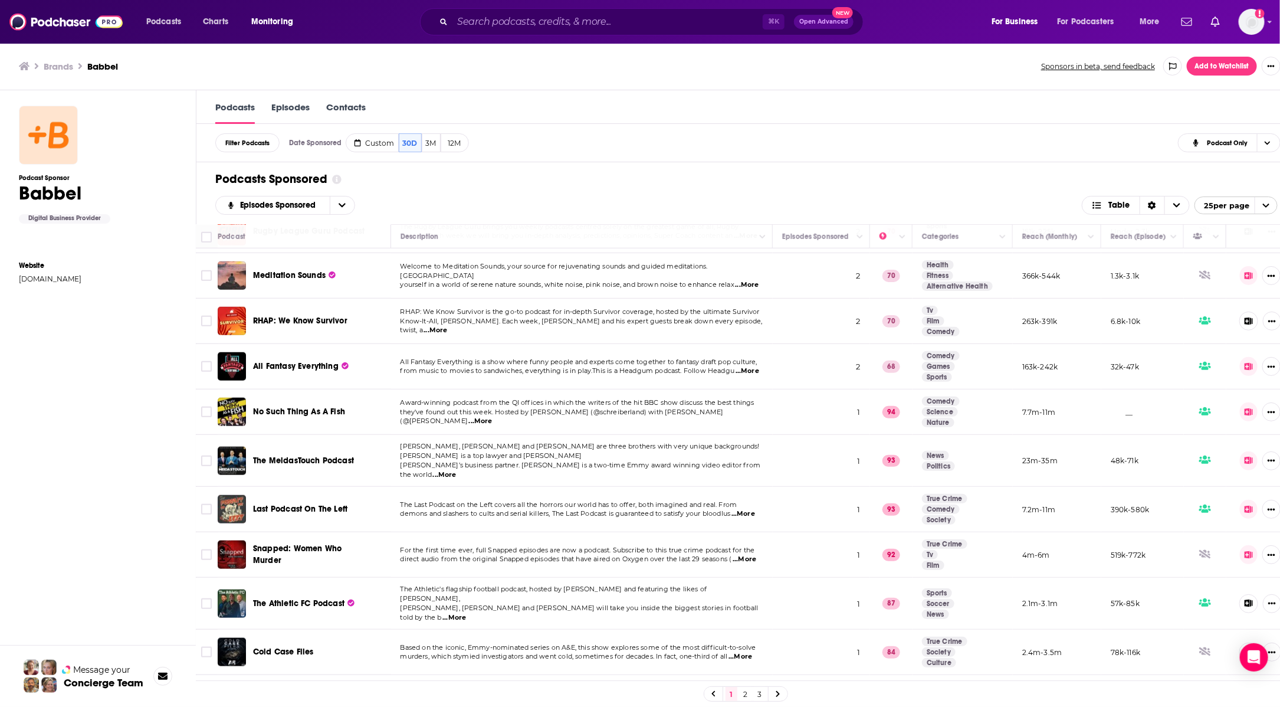
click at [868, 389] on td "1" at bounding box center [821, 411] width 97 height 45
click at [891, 402] on td "94" at bounding box center [891, 411] width 42 height 45
click at [900, 406] on p "94" at bounding box center [891, 412] width 18 height 12
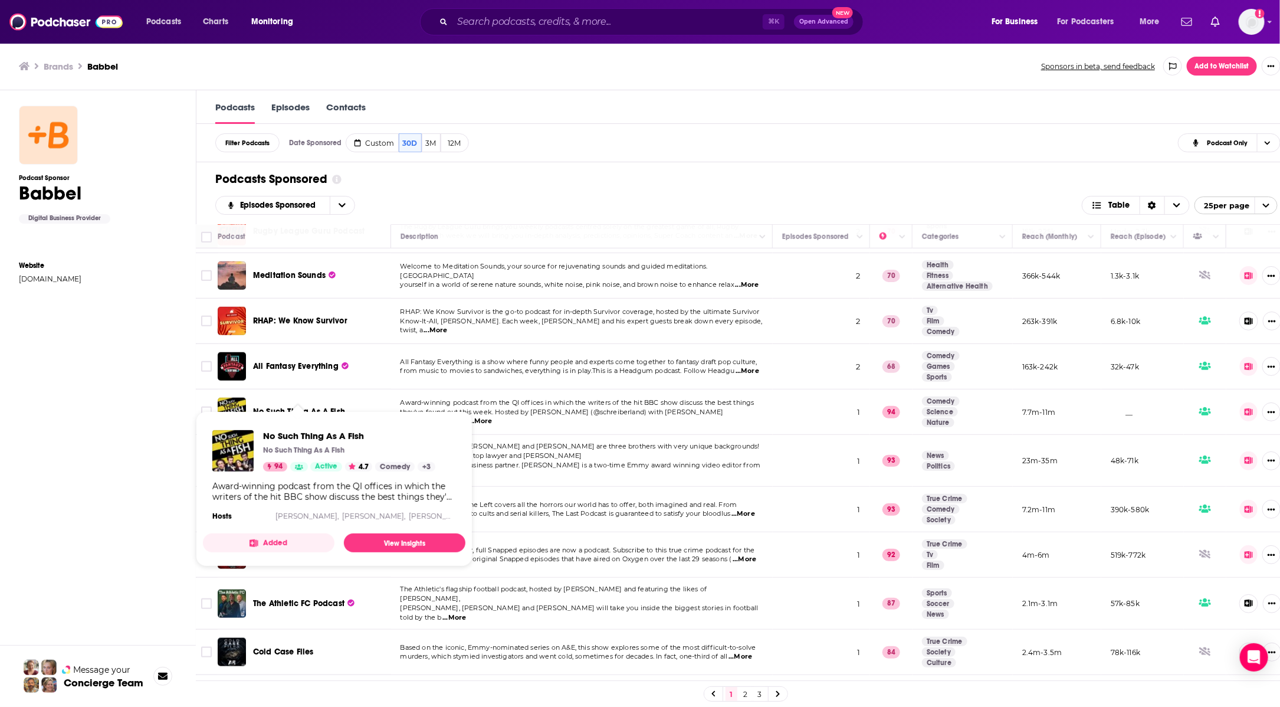
scroll to position [0, 0]
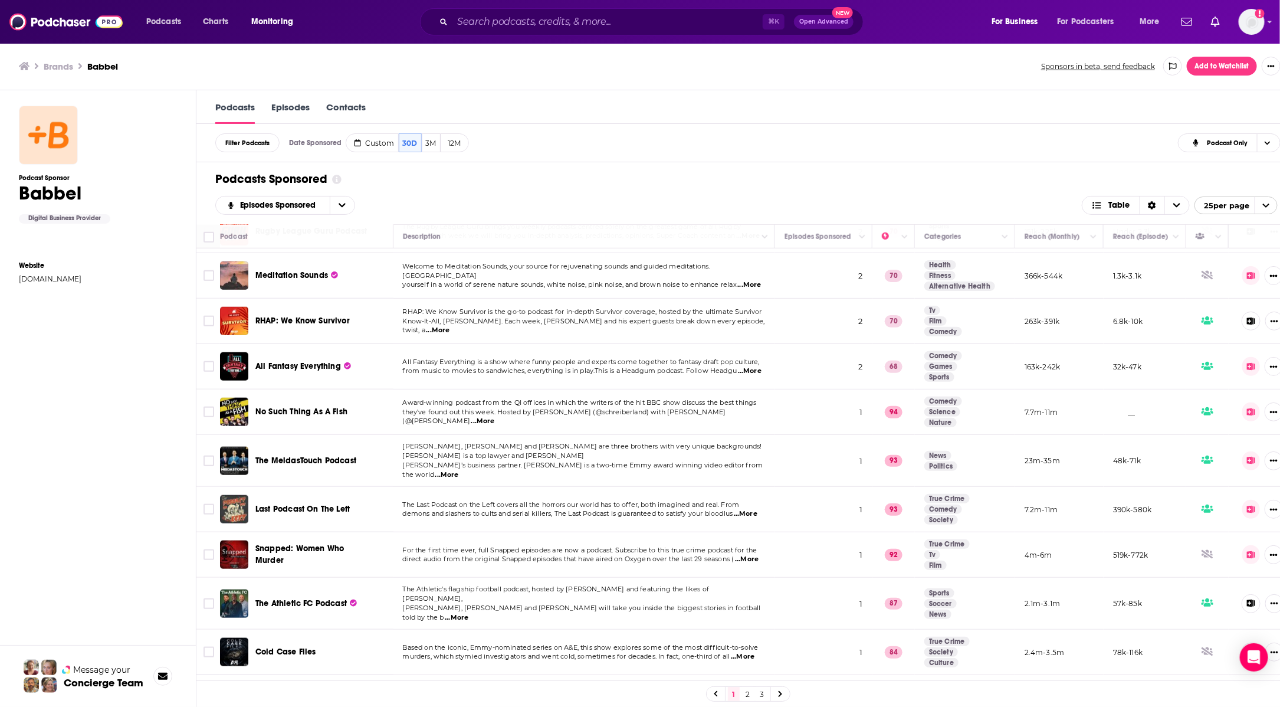
click at [320, 140] on h4 "Date Sponsored" at bounding box center [315, 143] width 52 height 8
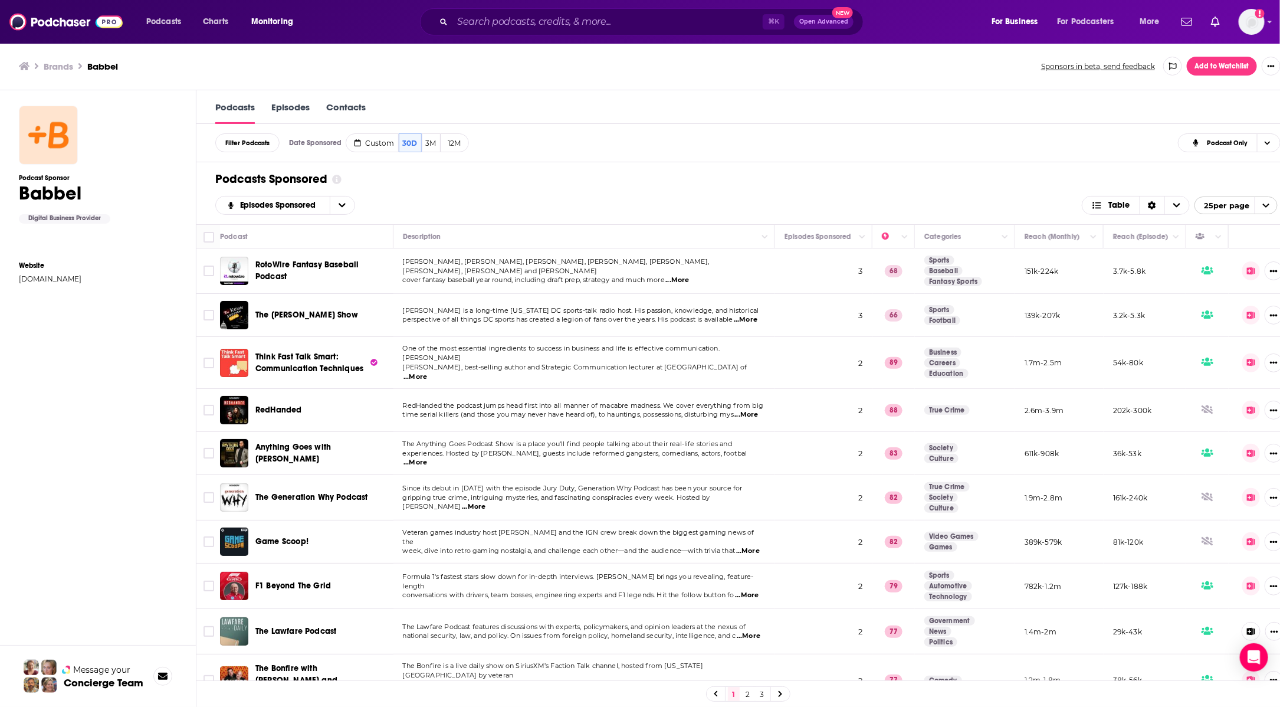
click at [282, 106] on link "Episodes" at bounding box center [290, 112] width 38 height 22
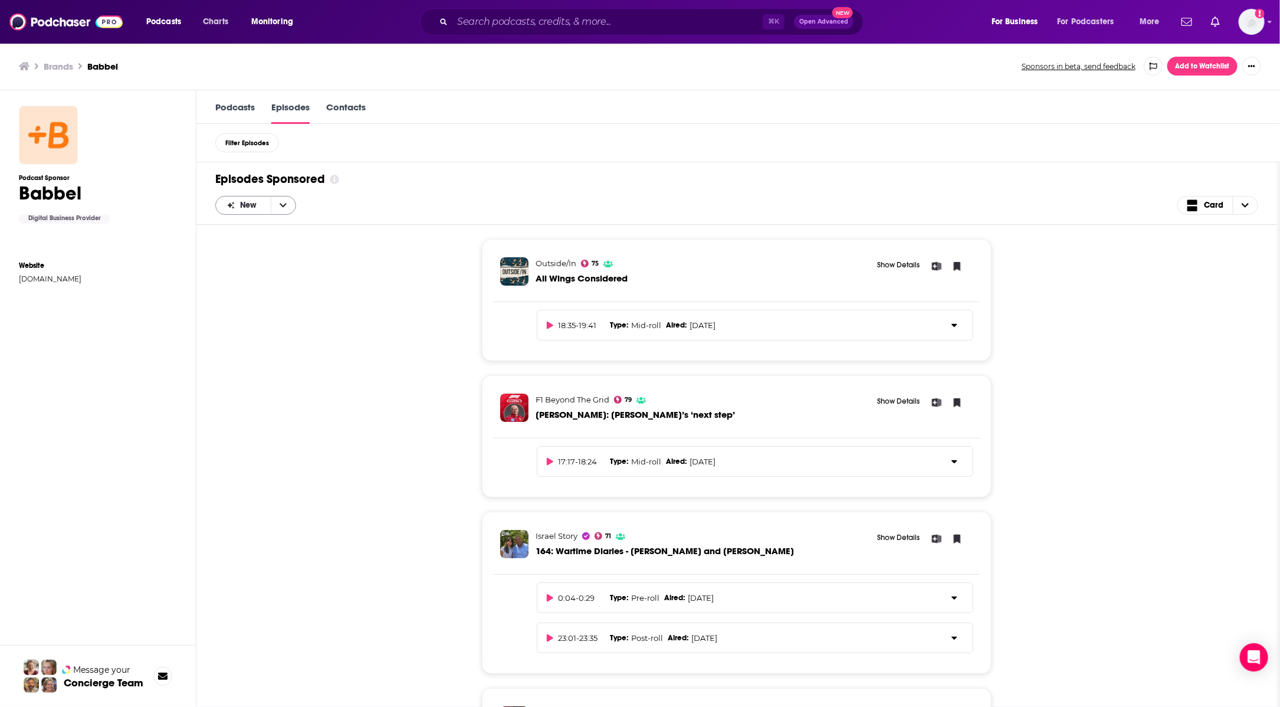
click at [229, 209] on div "New" at bounding box center [255, 205] width 81 height 19
click at [282, 204] on icon "open menu" at bounding box center [283, 205] width 7 height 8
click at [345, 386] on div "Outside/In 75 All Wings Considered Show Details 18:35 - 19:41 Type : Mid-roll A…" at bounding box center [736, 466] width 1043 height 482
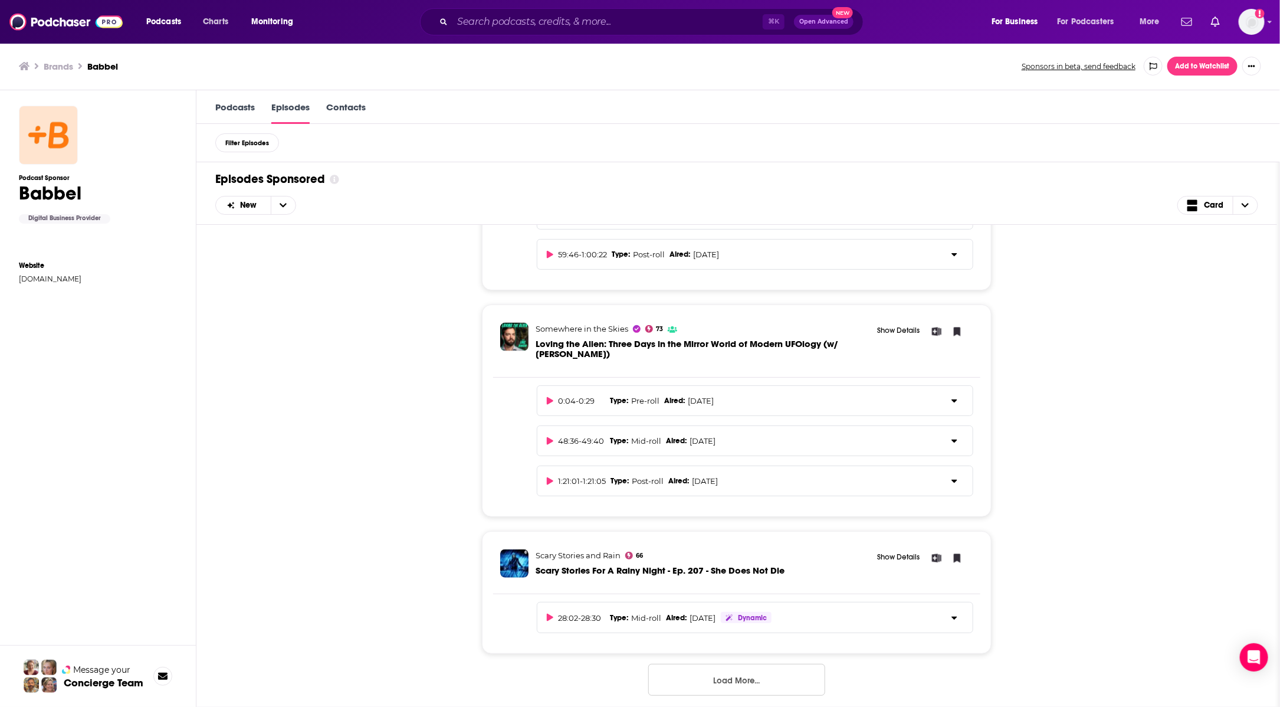
click at [740, 671] on button "Load More..." at bounding box center [736, 679] width 177 height 32
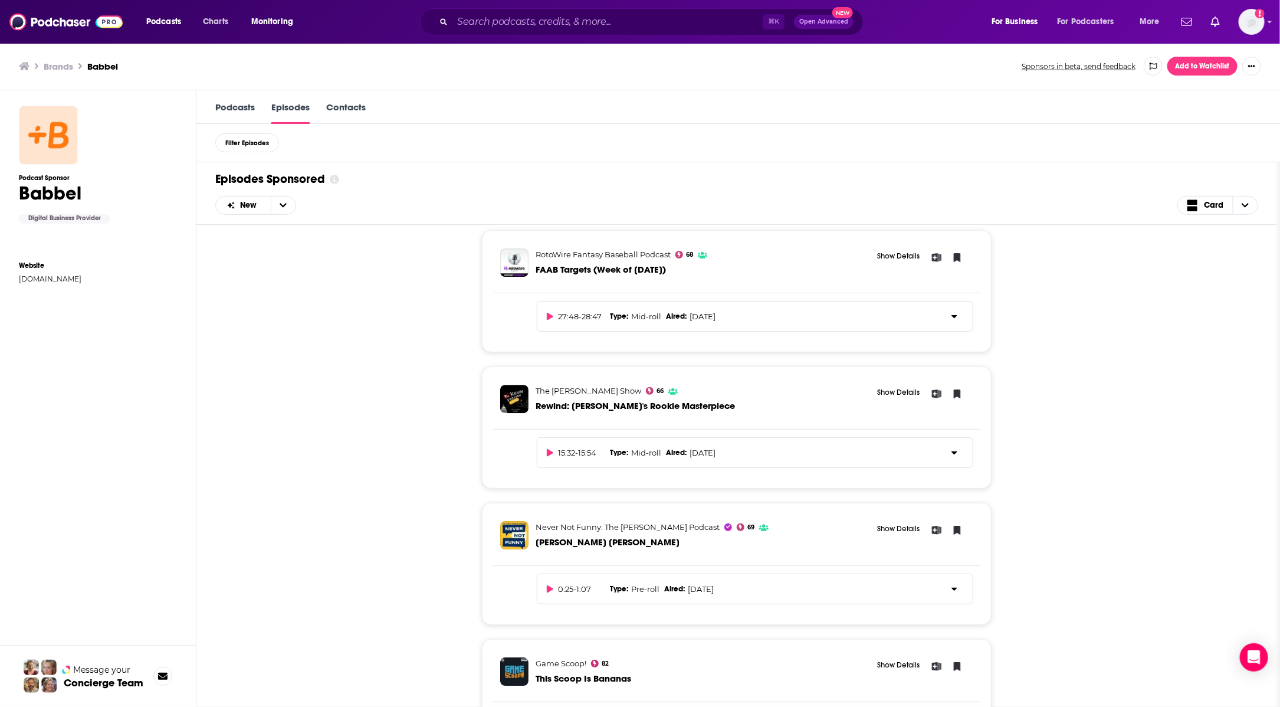
scroll to position [7187, 0]
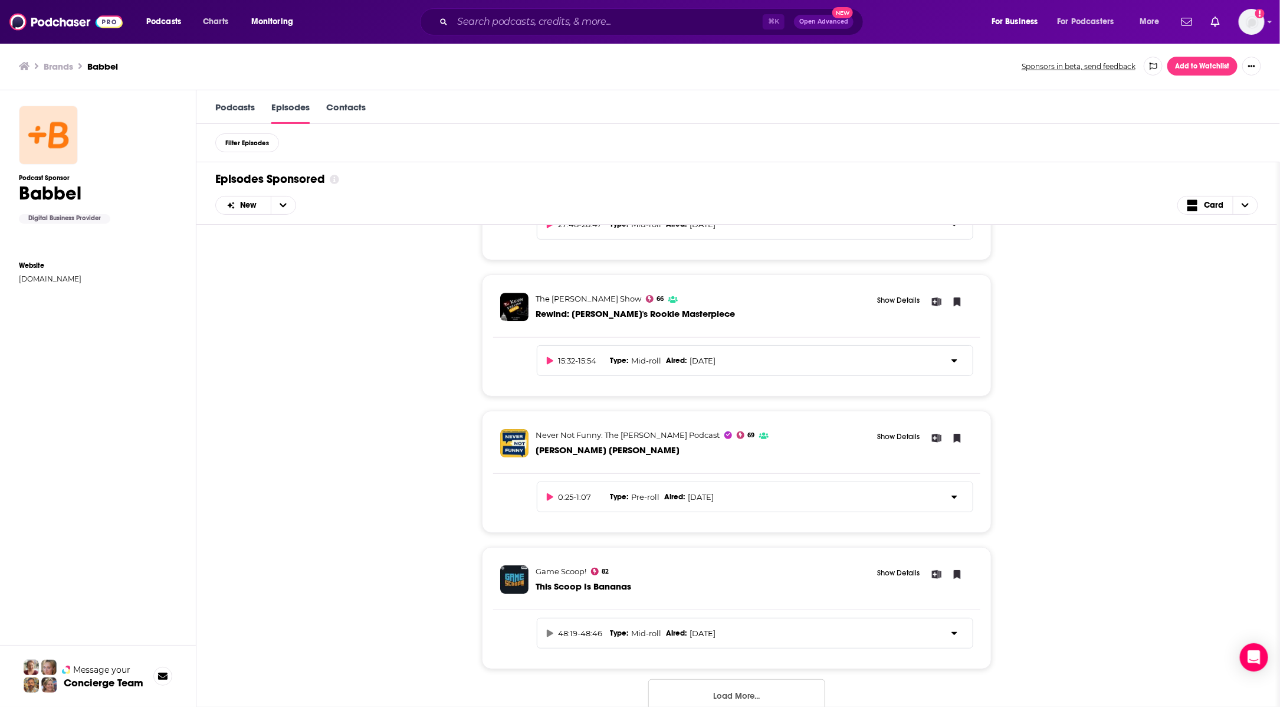
click at [724, 679] on button "Load More..." at bounding box center [736, 695] width 177 height 32
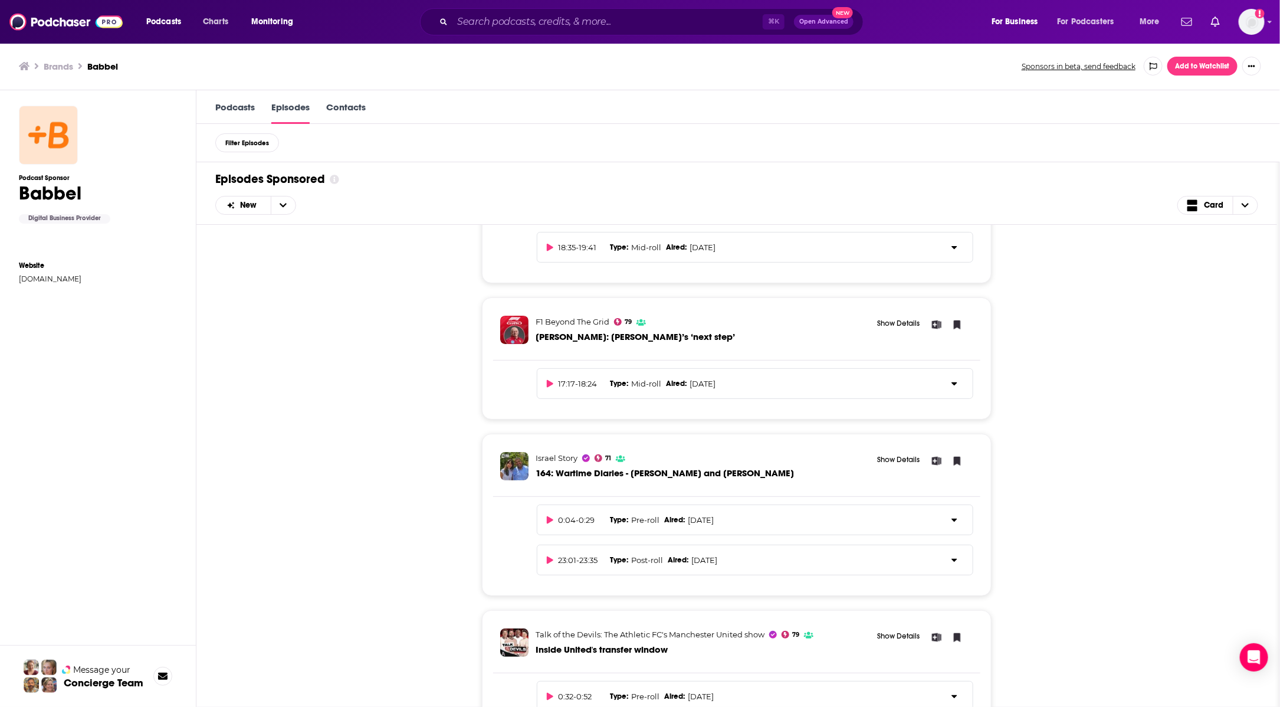
scroll to position [0, 0]
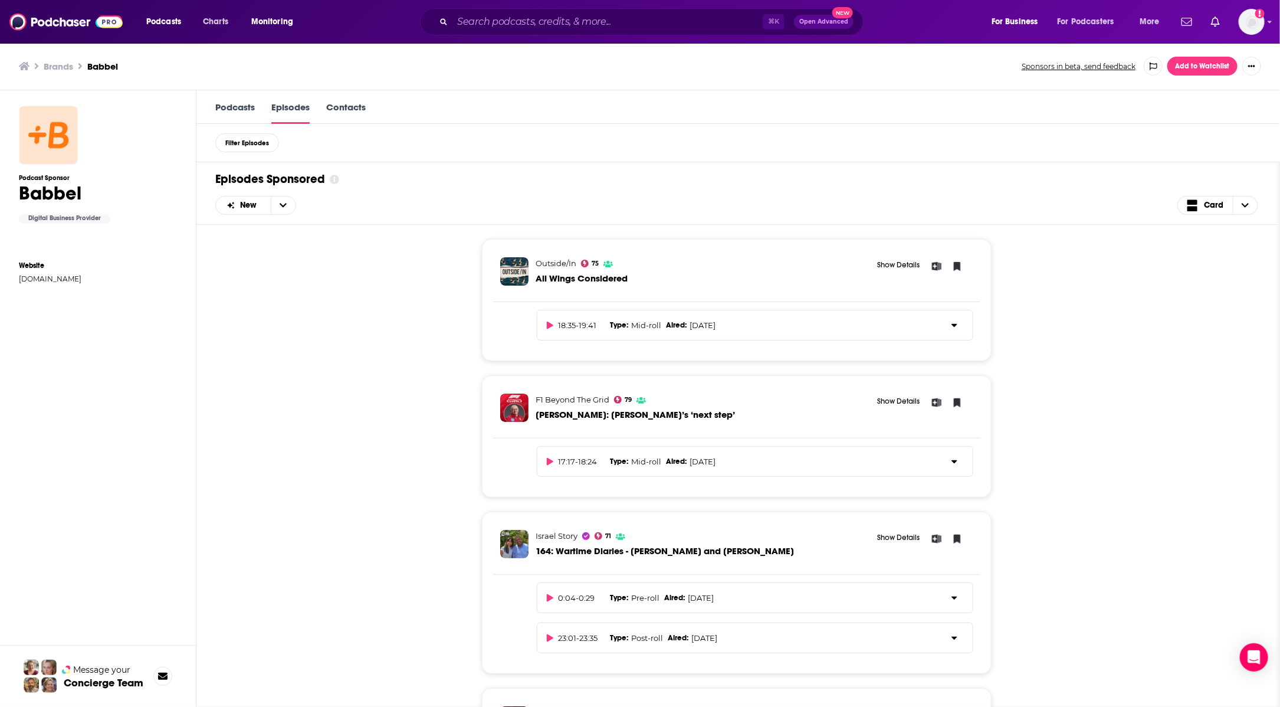
click at [1040, 427] on div "Outside/In 75 All Wings Considered Show Details 18:35 - 19:41 Type : Mid-roll A…" at bounding box center [736, 466] width 1043 height 482
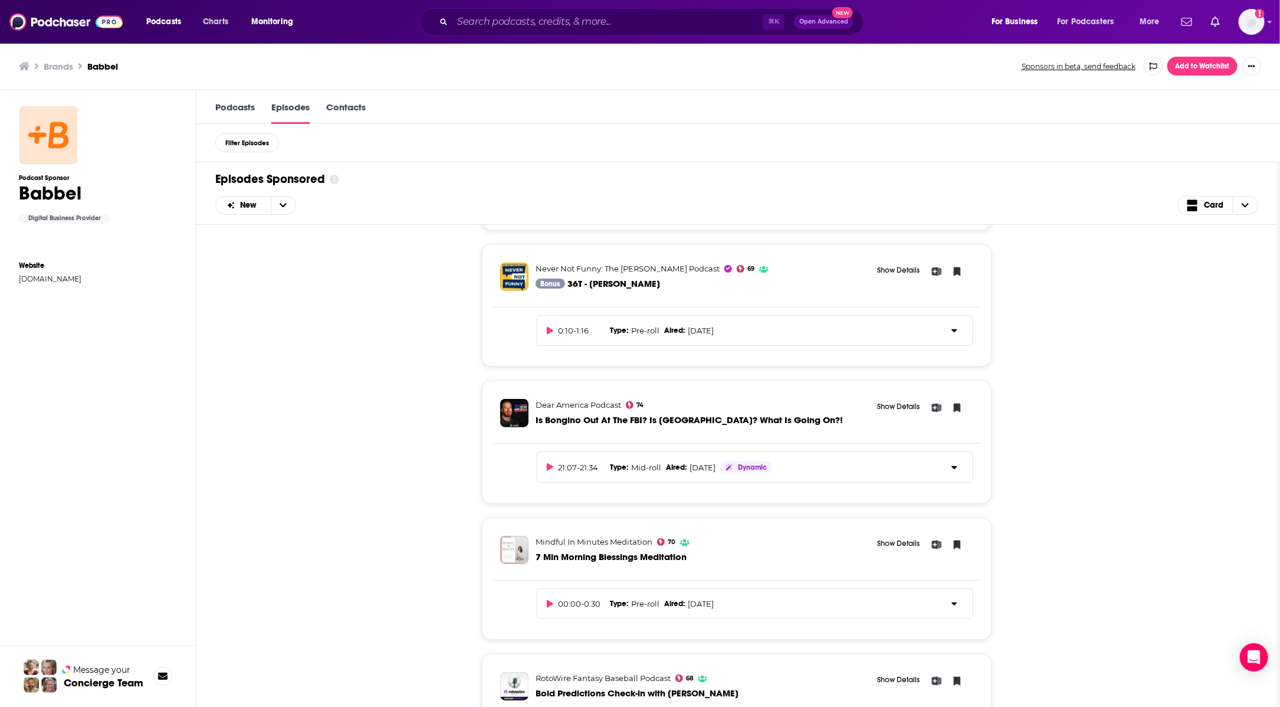
scroll to position [10733, 0]
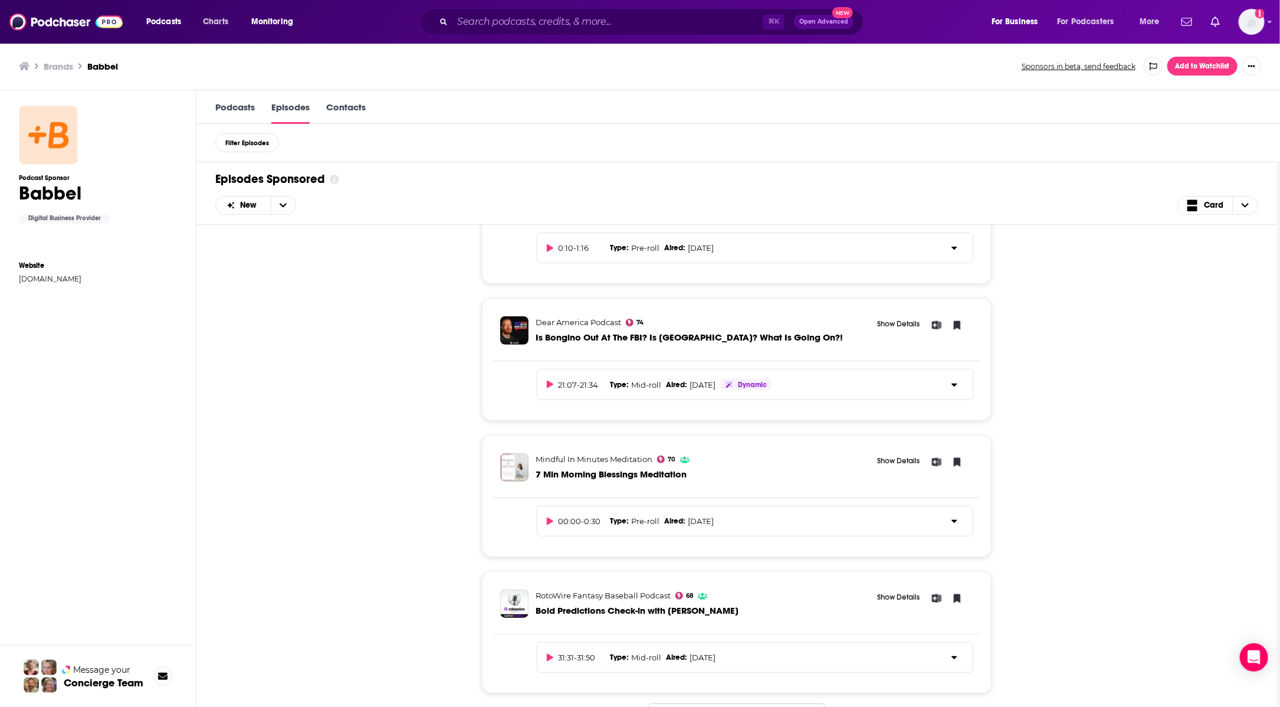
click at [740, 703] on button "Load More..." at bounding box center [736, 719] width 177 height 32
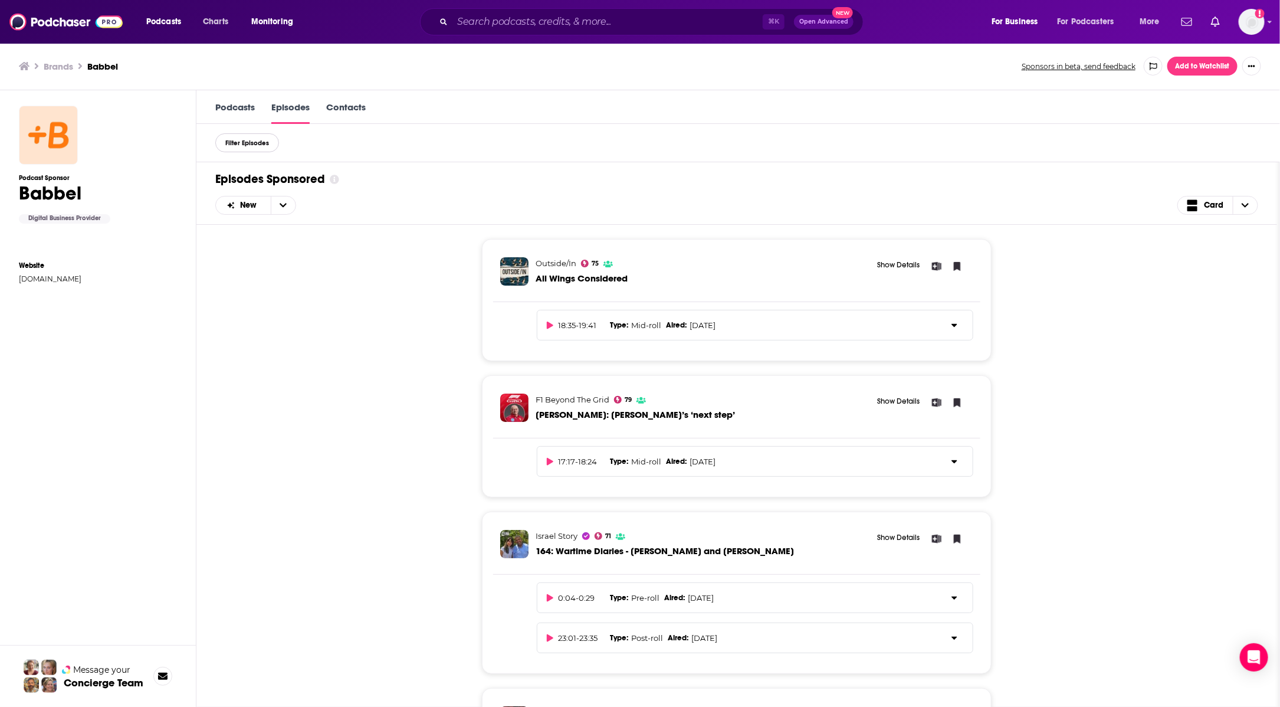
click at [247, 144] on span "Filter Episodes" at bounding box center [247, 143] width 44 height 6
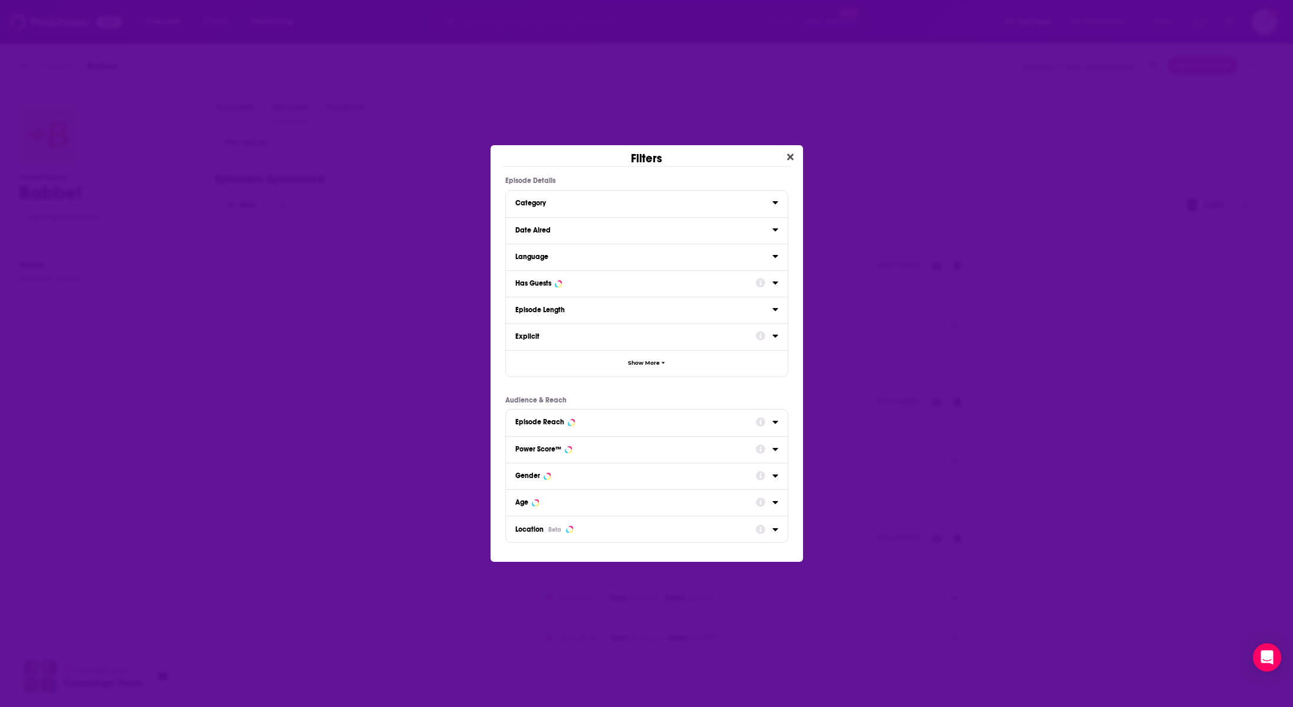
click at [582, 232] on div "Date Aired" at bounding box center [639, 230] width 249 height 8
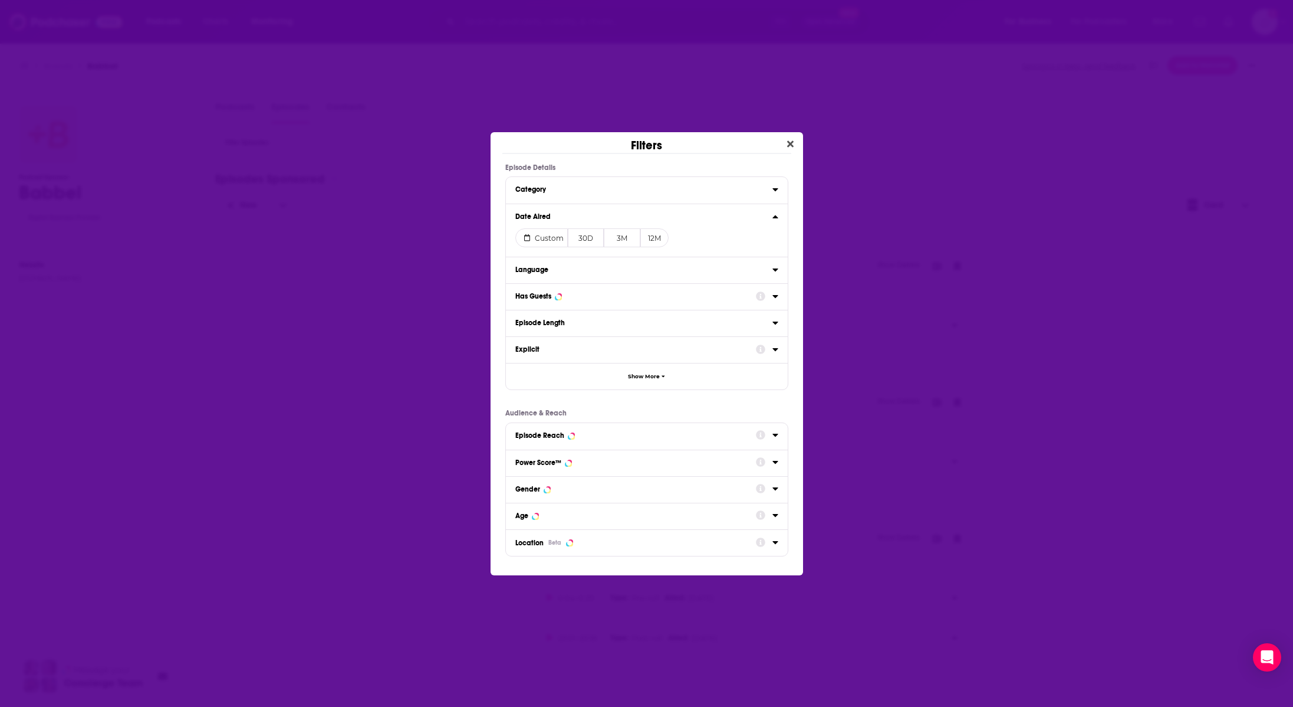
click at [585, 224] on div "Custom 30D 3M 12M" at bounding box center [646, 238] width 263 height 28
click at [548, 237] on span "Custom" at bounding box center [549, 238] width 29 height 9
select select "8"
select select "2025"
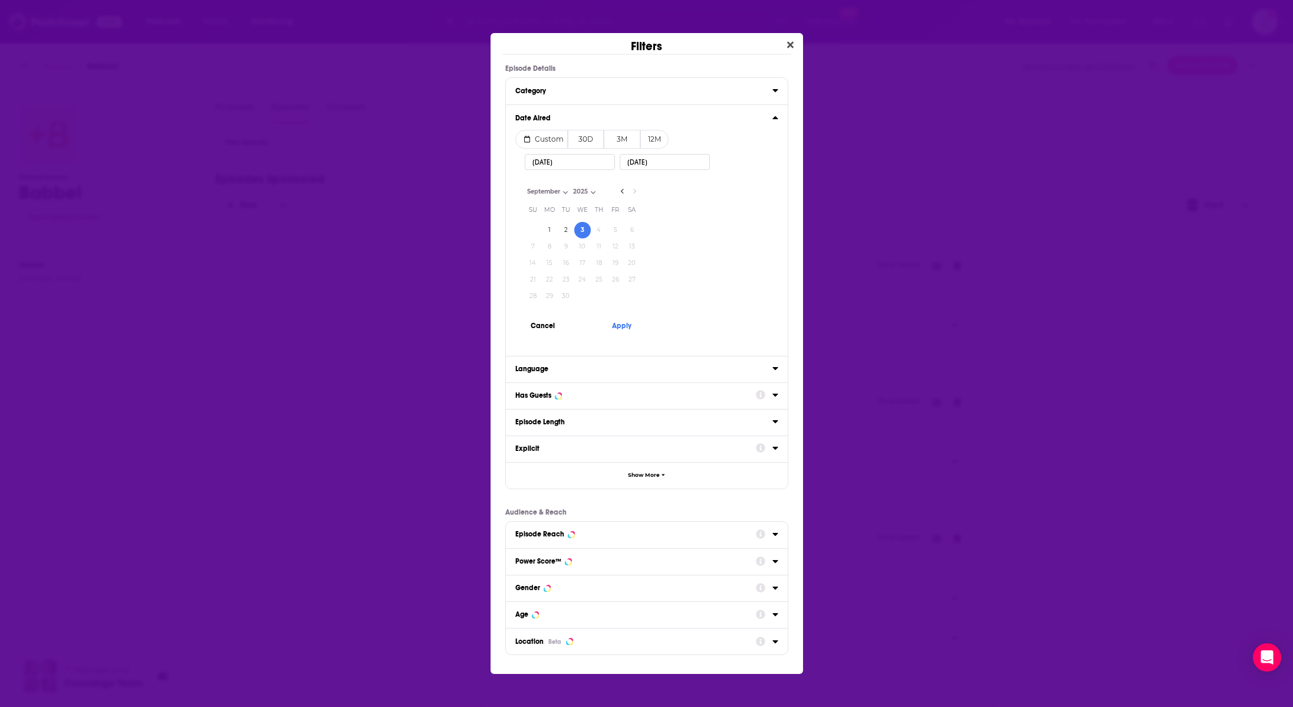
drag, startPoint x: 541, startPoint y: 165, endPoint x: 564, endPoint y: 165, distance: 23.6
click at [541, 165] on input "[DATE]" at bounding box center [570, 162] width 90 height 16
click at [579, 163] on input "[DATE]" at bounding box center [570, 162] width 90 height 16
click at [618, 192] on select "2021 2022 2023 2024 2025" at bounding box center [600, 191] width 59 height 10
click at [557, 190] on select "January February March April May June July August September October November De…" at bounding box center [554, 191] width 59 height 10
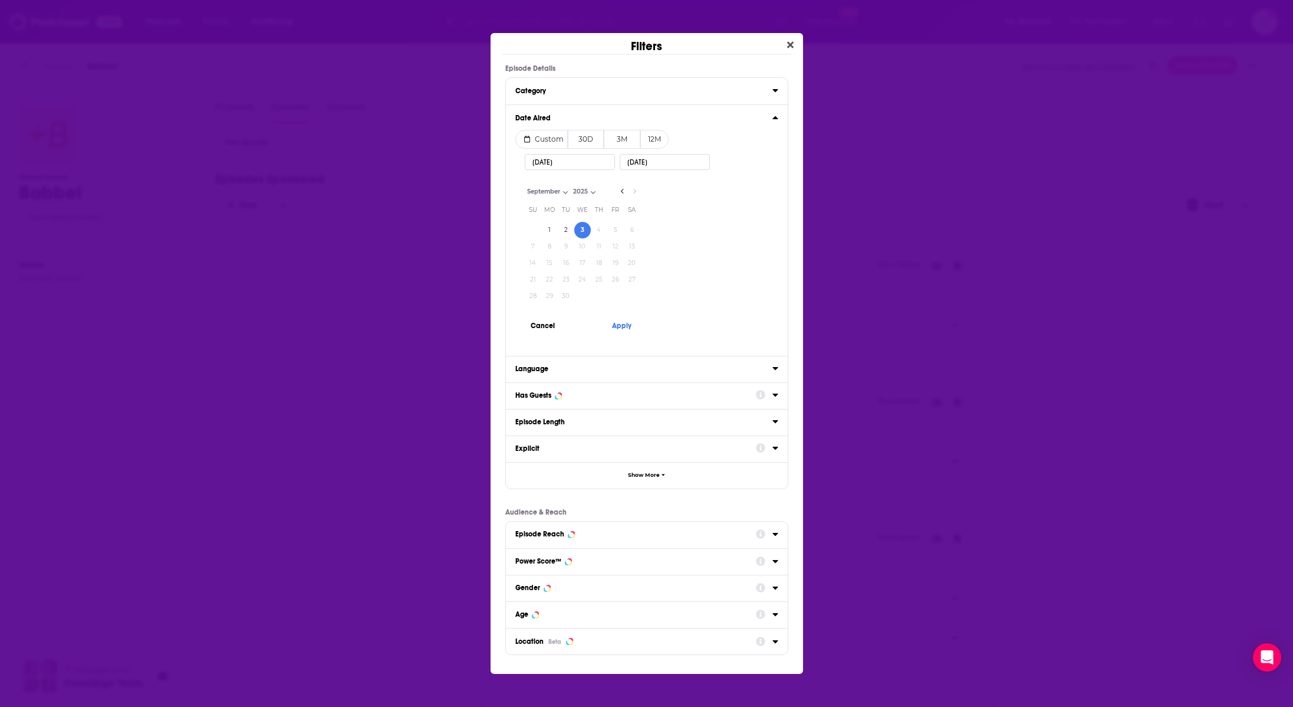
select select "6"
click at [525, 186] on select "January February March April May June July August September October November De…" at bounding box center [554, 191] width 59 height 10
click at [546, 265] on button "14" at bounding box center [549, 263] width 17 height 17
type input "[DATE]"
click at [634, 189] on icon "Go to next month" at bounding box center [634, 190] width 5 height 9
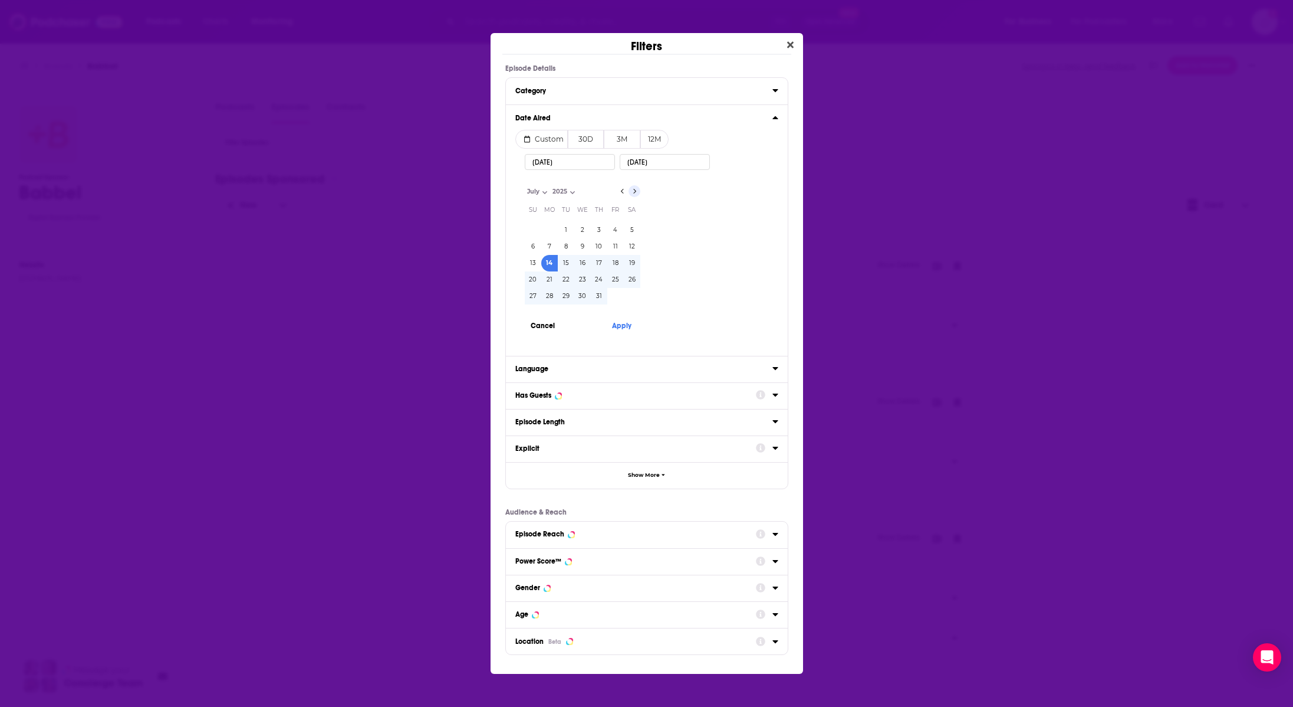
select select "7"
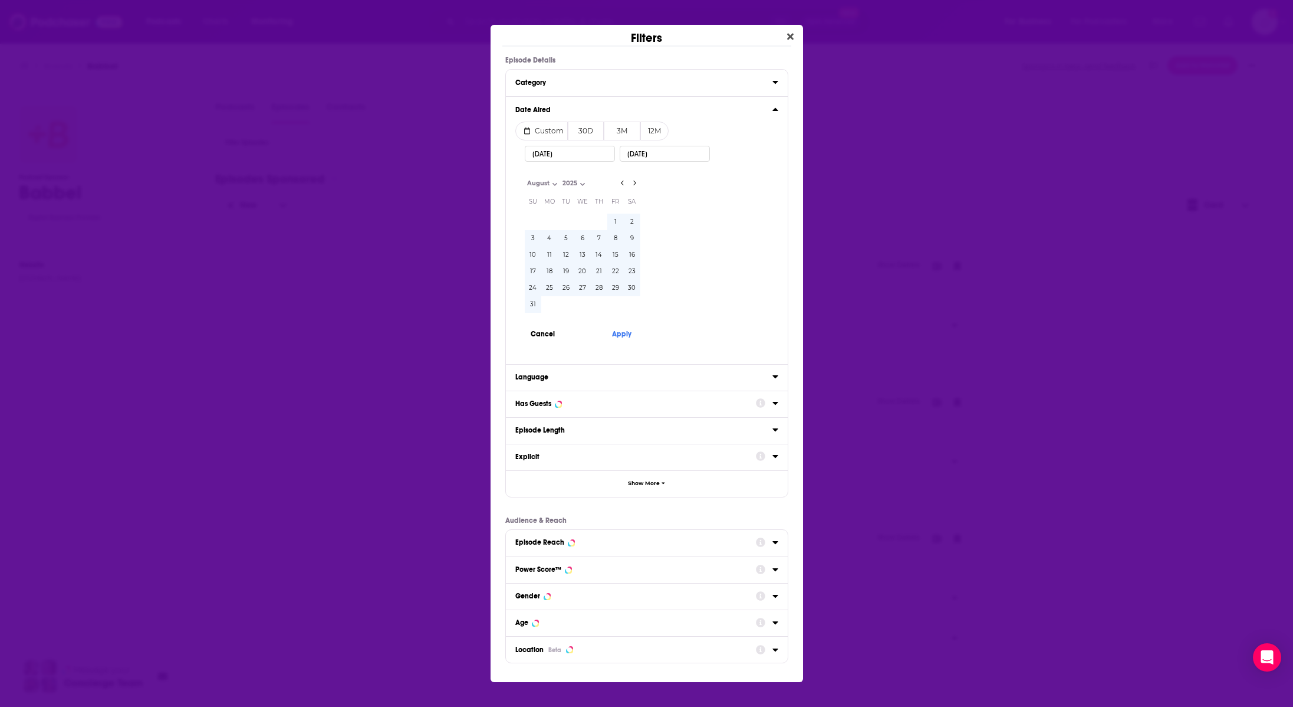
click at [529, 269] on button "17" at bounding box center [533, 271] width 17 height 17
type input "[DATE]"
click at [623, 333] on button "Apply" at bounding box center [622, 334] width 35 height 22
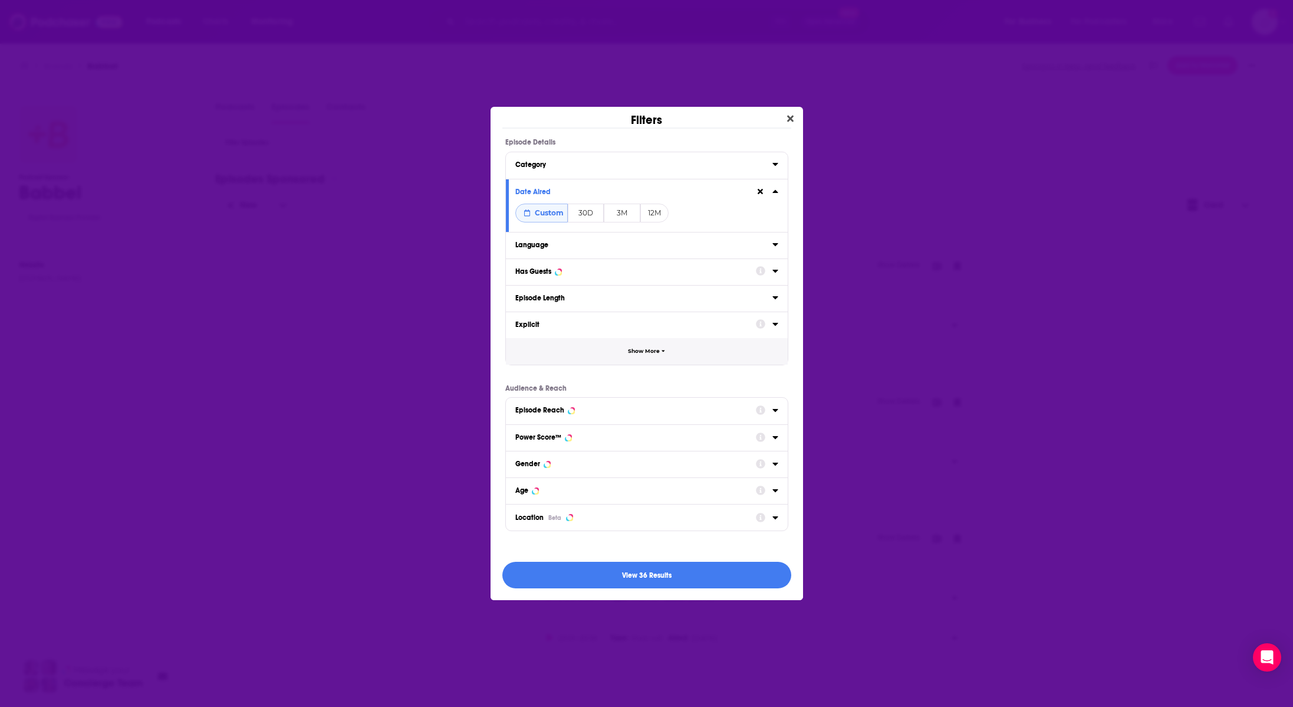
click at [662, 343] on button "Show More" at bounding box center [647, 351] width 282 height 27
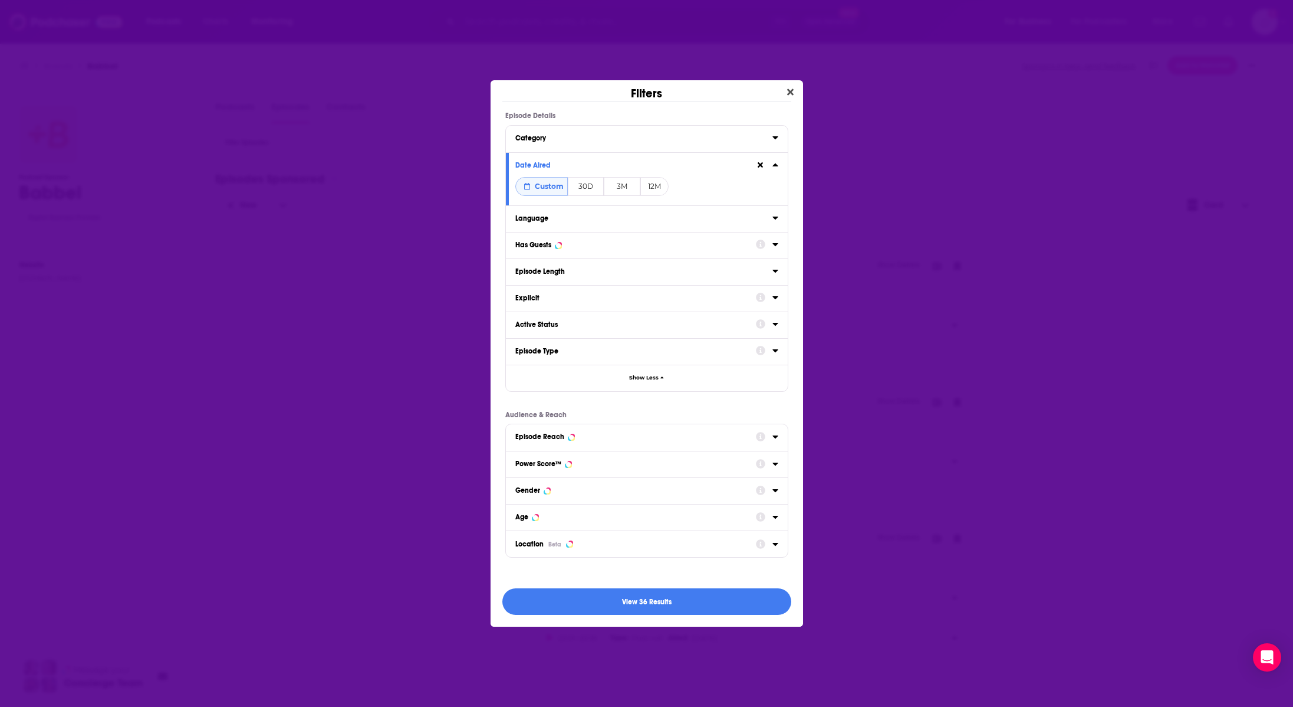
click at [688, 347] on div "Episode Type" at bounding box center [631, 351] width 233 height 8
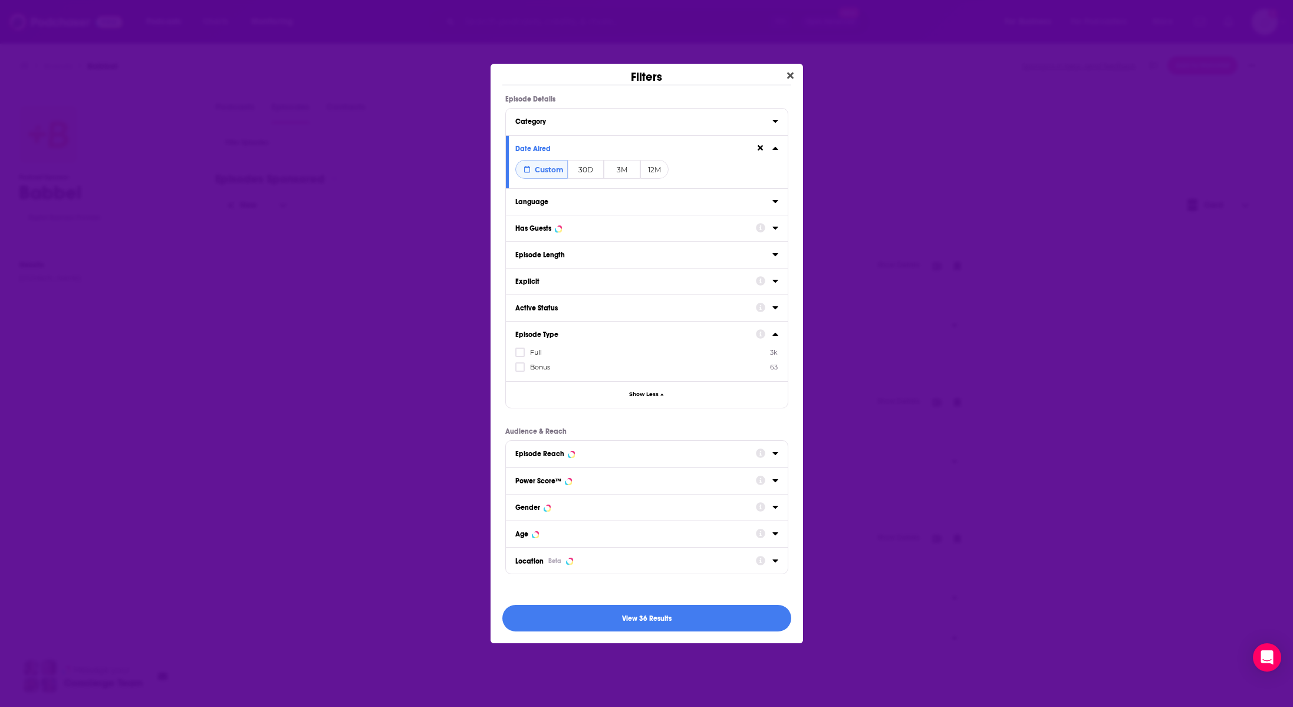
click at [779, 334] on div "Episode Type Full 3k Bonus 63" at bounding box center [647, 351] width 282 height 60
click at [776, 559] on icon "Dialog" at bounding box center [775, 560] width 5 height 3
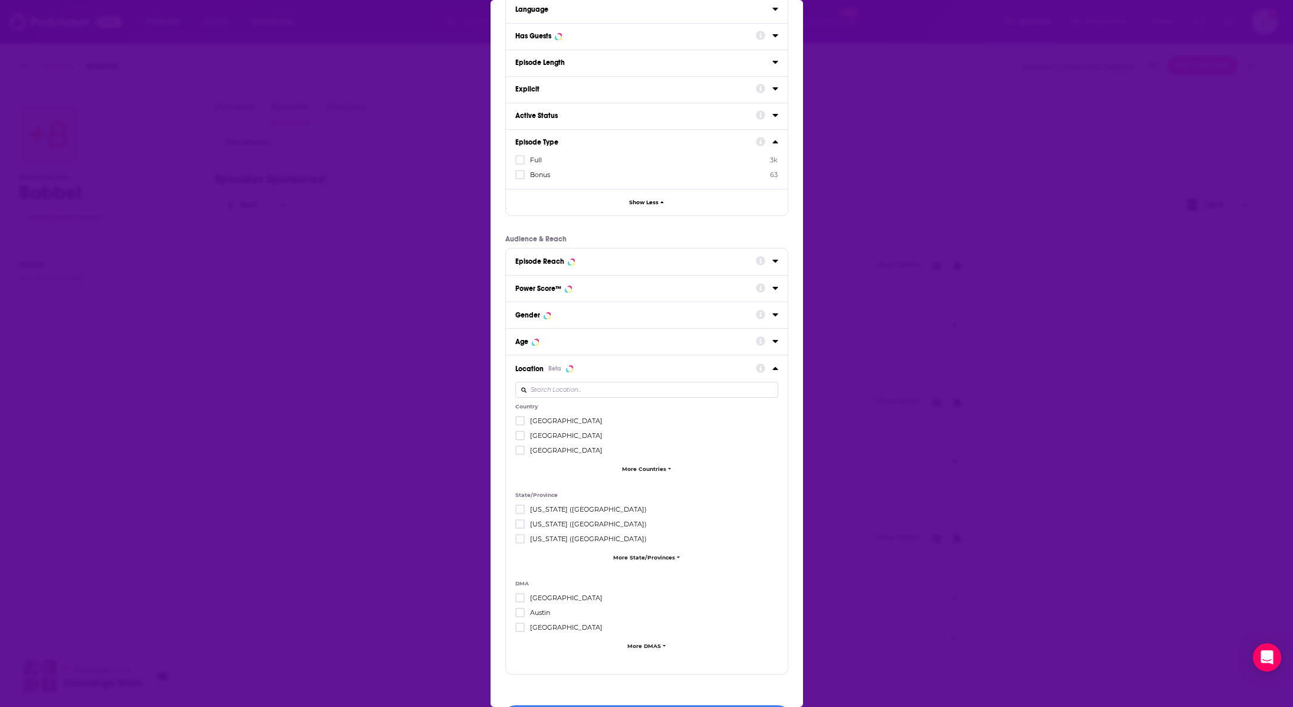
scroll to position [159, 0]
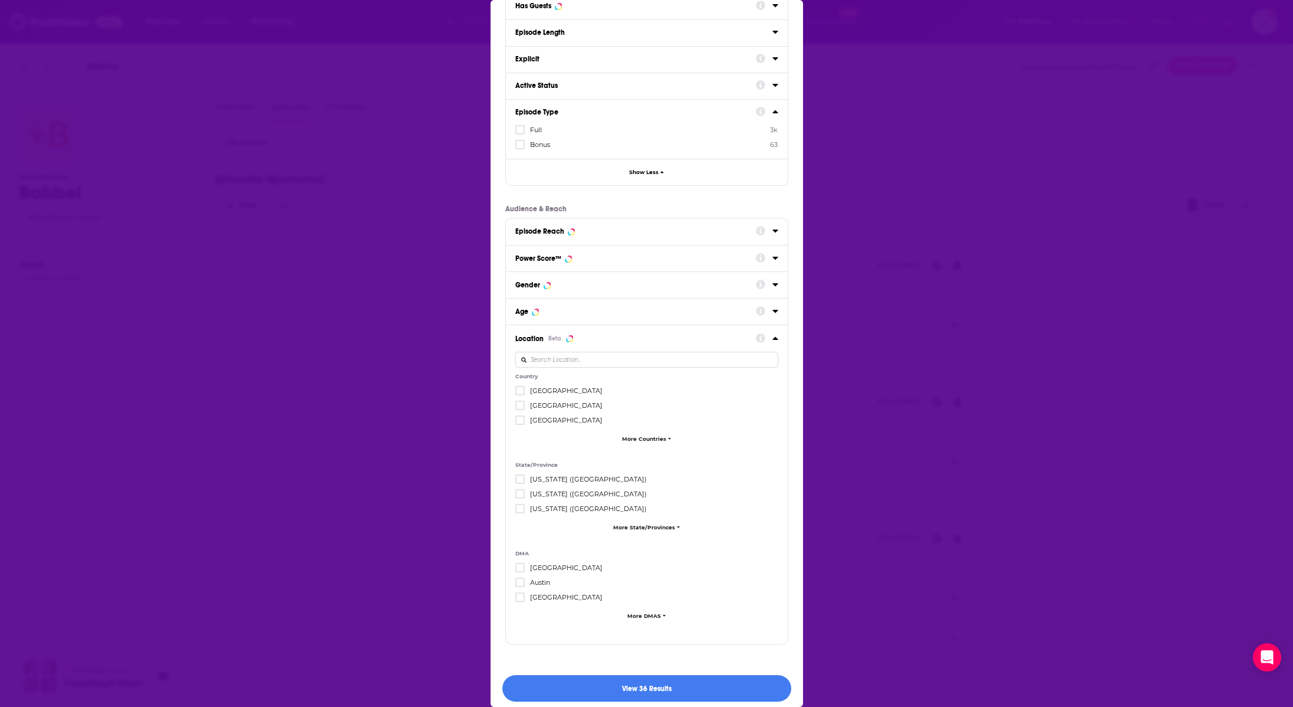
click at [668, 436] on icon "Dialog" at bounding box center [670, 438] width 4 height 5
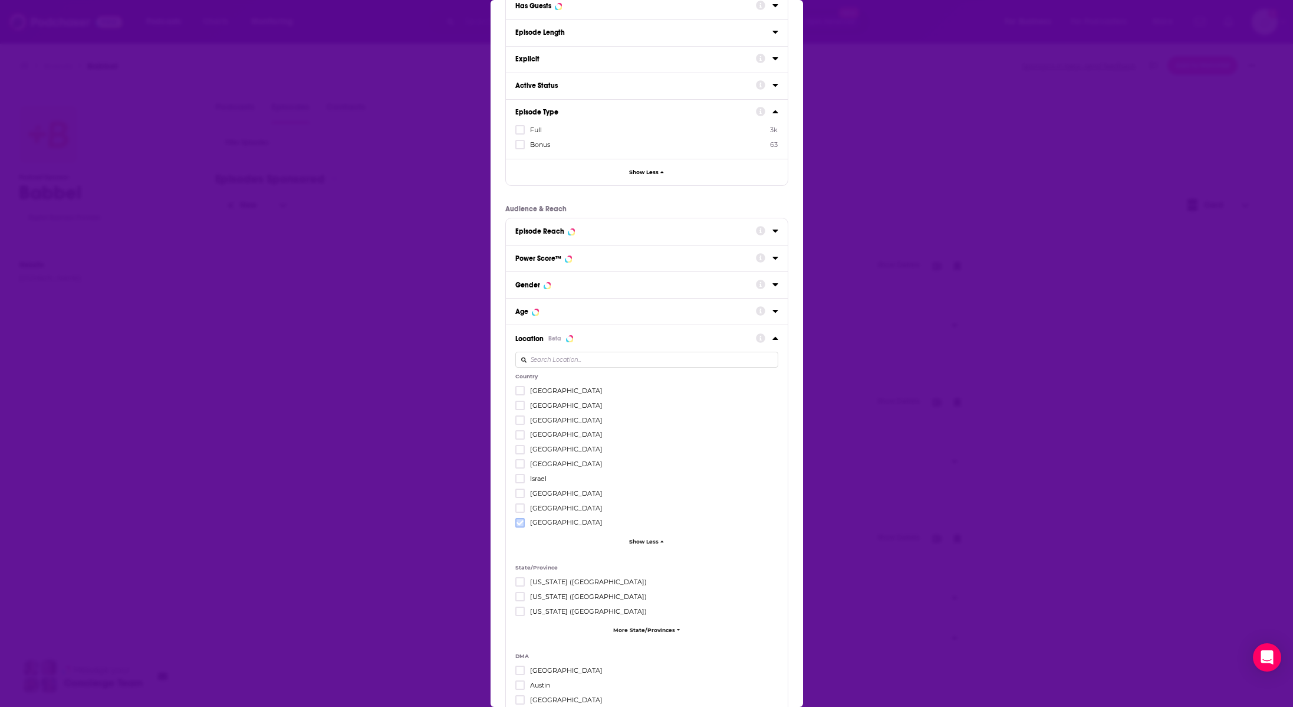
click at [518, 519] on icon "Dialog" at bounding box center [520, 522] width 7 height 7
click at [519, 446] on icon "Dialog" at bounding box center [520, 449] width 7 height 7
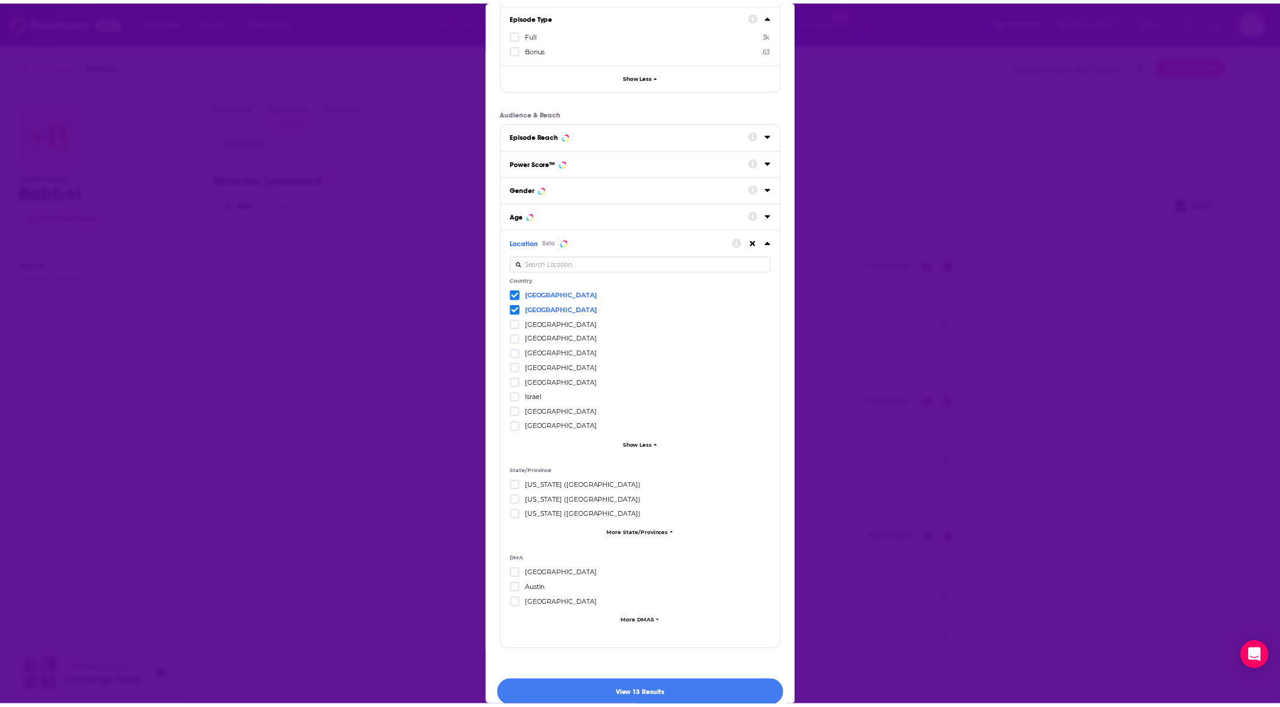
scroll to position [258, 0]
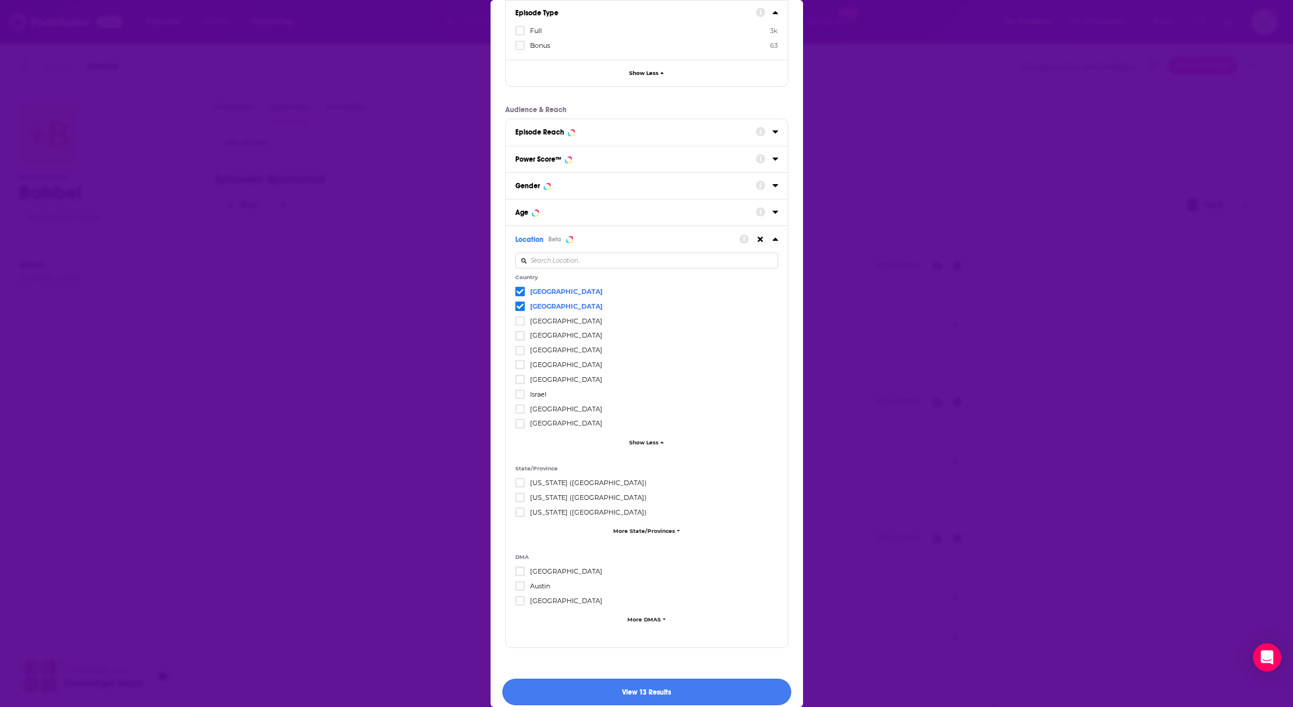
click at [662, 686] on button "View 13 Results" at bounding box center [646, 691] width 289 height 27
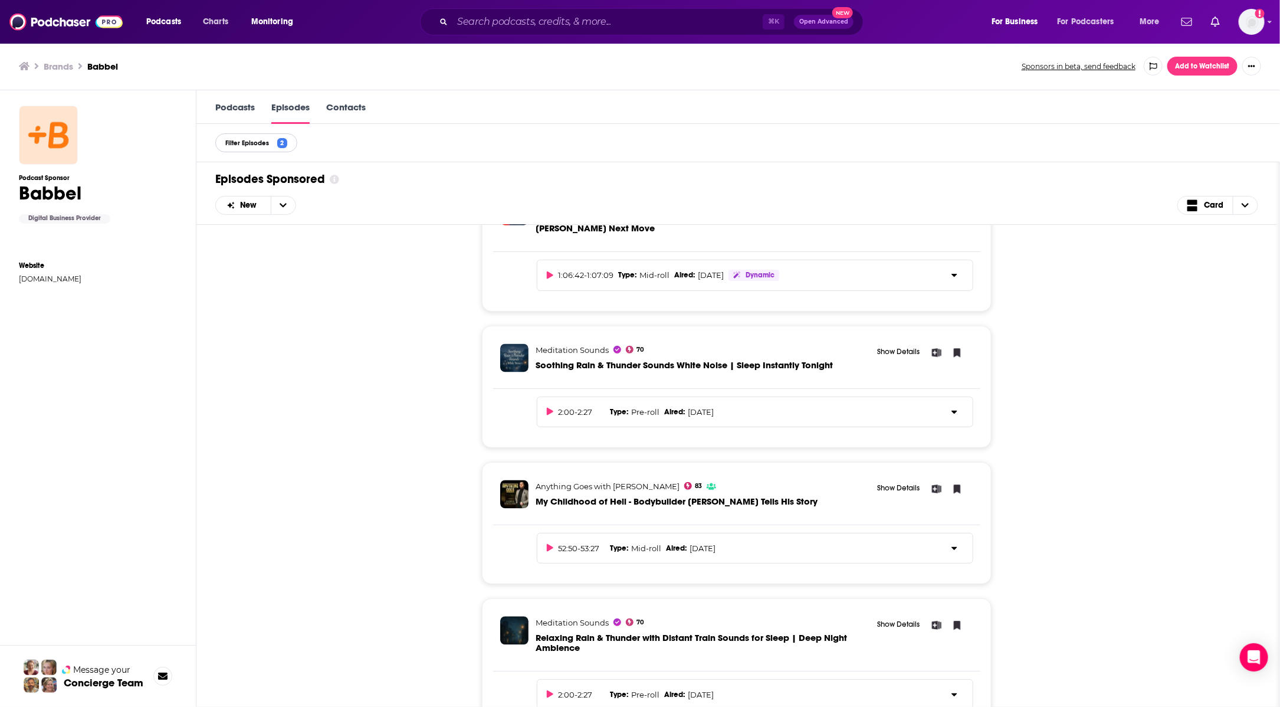
scroll to position [1309, 0]
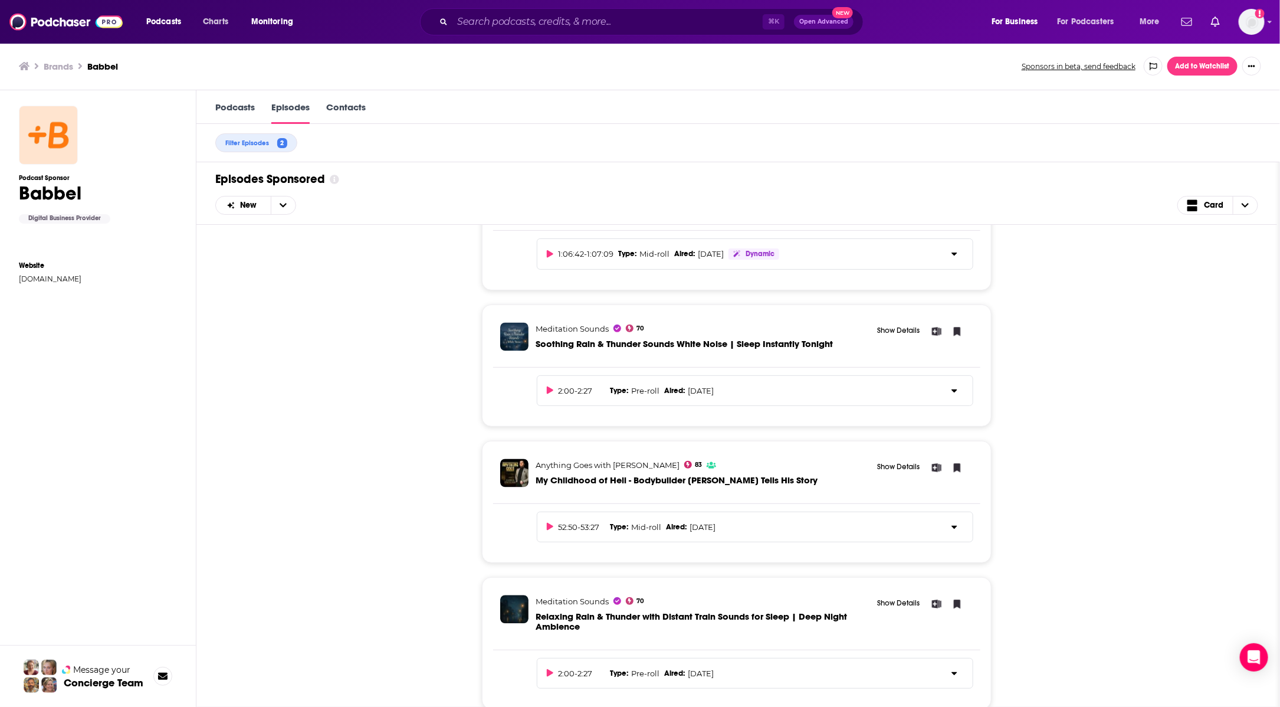
click at [366, 439] on div "The Cycling Podcast 77 [PERSON_NAME] and Do Ineos Grenadiers Need To Be All Sho…" at bounding box center [736, 466] width 1043 height 482
